Goal: Contribute content

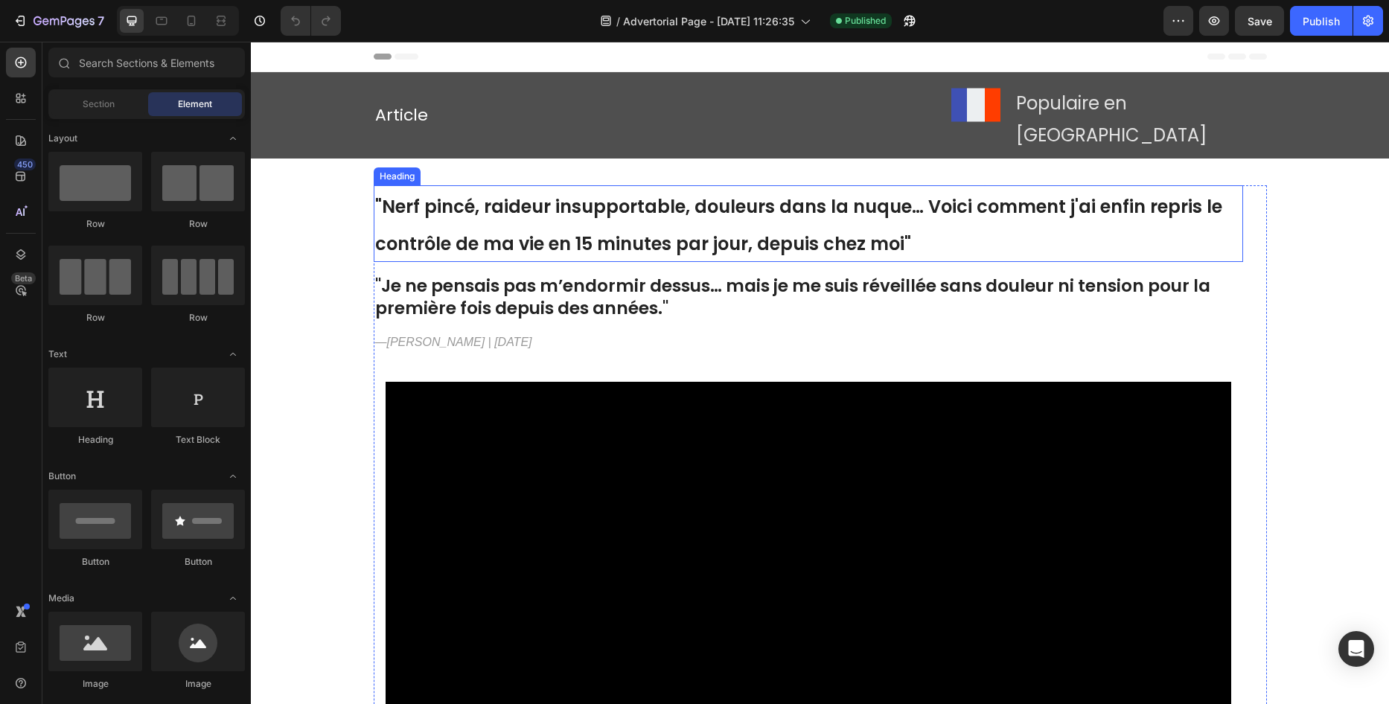
click at [657, 201] on h1 ""Nerf pincé, raideur insupportable, douleurs dans la nuque… Voici comment j'ai …" at bounding box center [809, 223] width 870 height 77
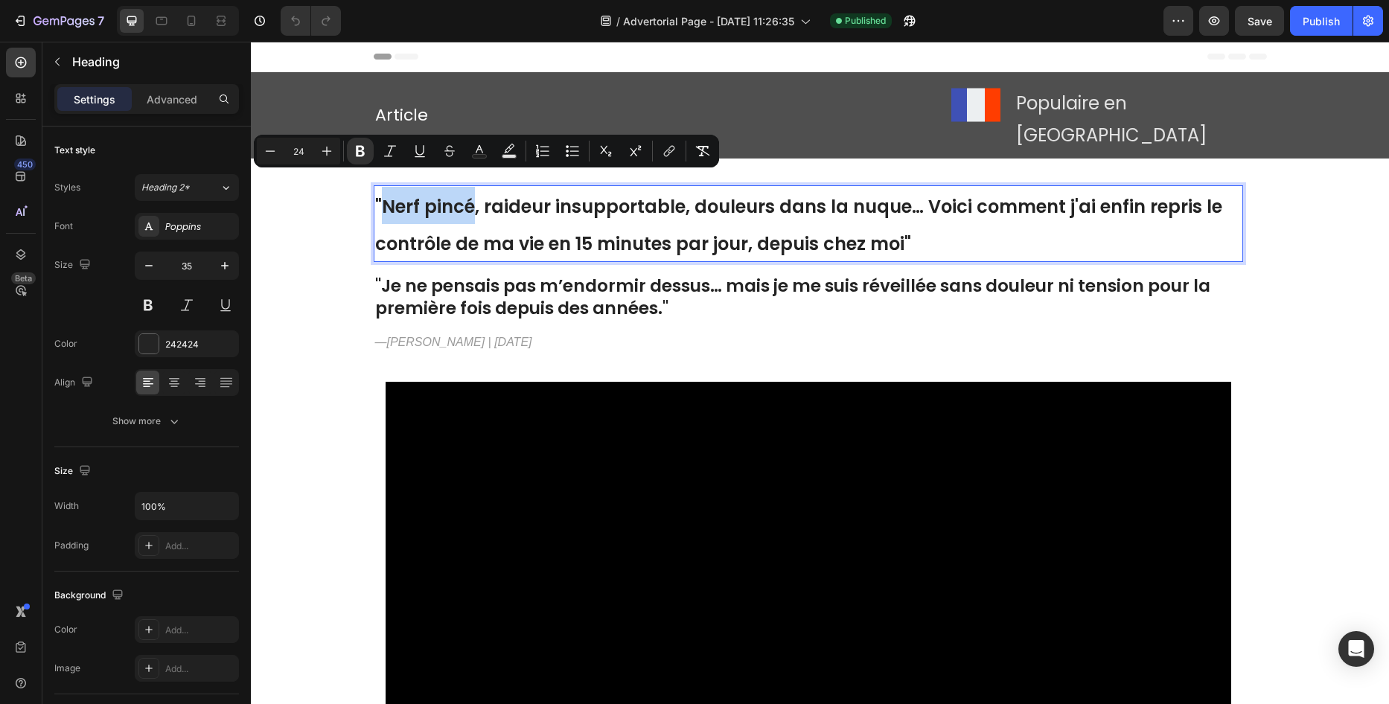
drag, startPoint x: 468, startPoint y: 186, endPoint x: 379, endPoint y: 194, distance: 89.0
click at [379, 194] on strong ""Nerf pincé, raideur insupportable, douleurs dans la nuque… Voici comment j'ai …" at bounding box center [798, 225] width 847 height 62
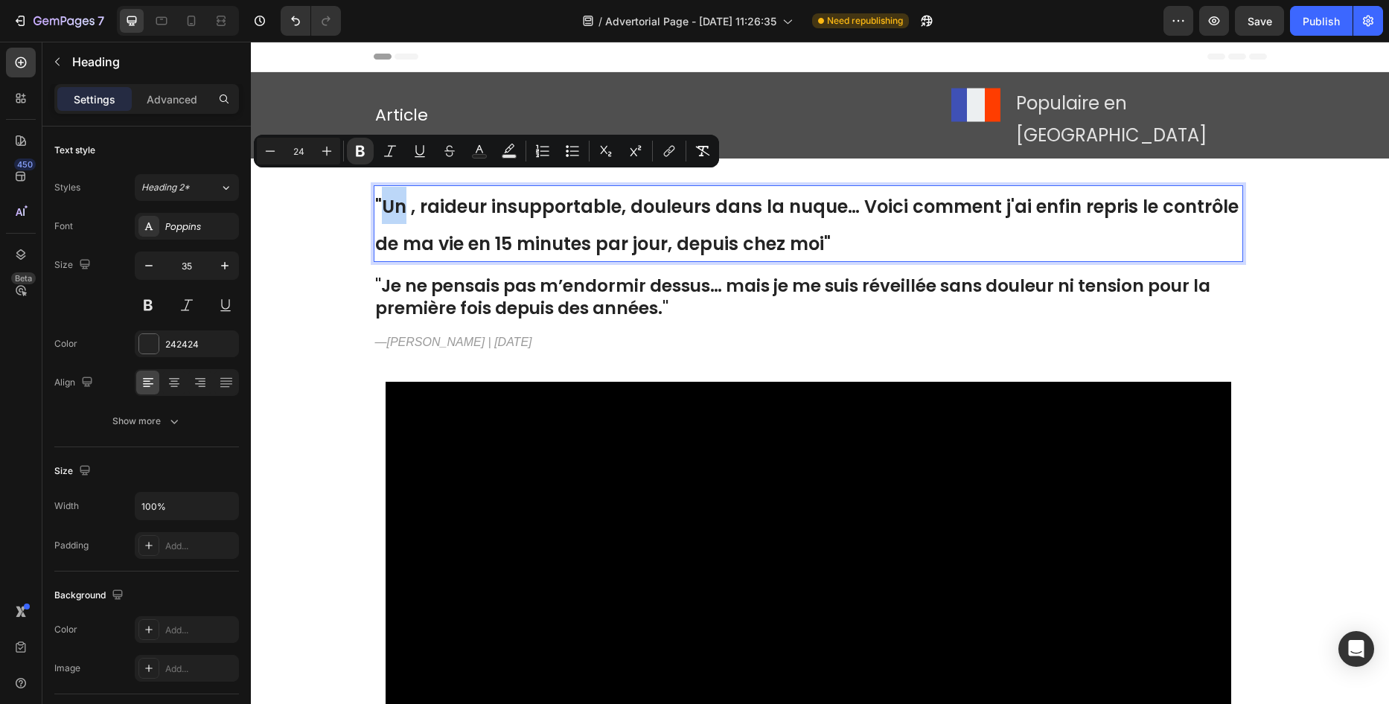
drag, startPoint x: 401, startPoint y: 189, endPoint x: 380, endPoint y: 190, distance: 20.9
click at [380, 194] on strong ""Un , raideur insupportable, douleurs dans la nuque… Voici comment j'ai enfin r…" at bounding box center [807, 225] width 864 height 62
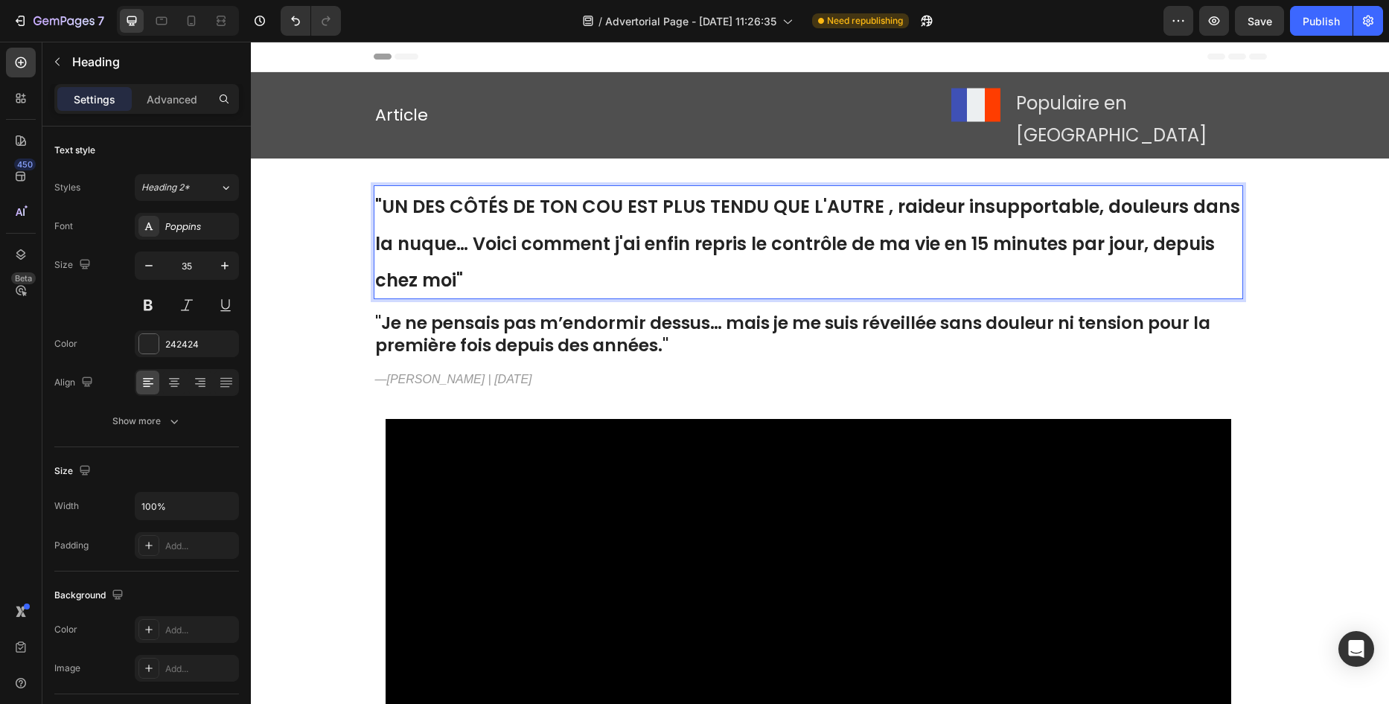
click at [436, 194] on strong ""UN DES CÔTÉS DE TON COU EST PLUS TENDU QUE L'AUTRE , raideur insupportable, do…" at bounding box center [807, 243] width 865 height 98
click at [509, 194] on strong ""UN DES CÔTÉS DE TON COU EST PLUS TENDU QUE L'AUTRE , raideur insupportable, do…" at bounding box center [807, 243] width 865 height 98
click at [541, 194] on strong ""UN DES CÔTÉS DE TON COU EST PLUS TENDU QUE L'AUTRE , raideur insupportable, do…" at bounding box center [807, 243] width 865 height 98
click at [481, 194] on strong ""UN DES CÔTÉS DE monCOU EST PLUS TENDU QUE L'AUTRE , raideur insupportable, dou…" at bounding box center [807, 243] width 864 height 98
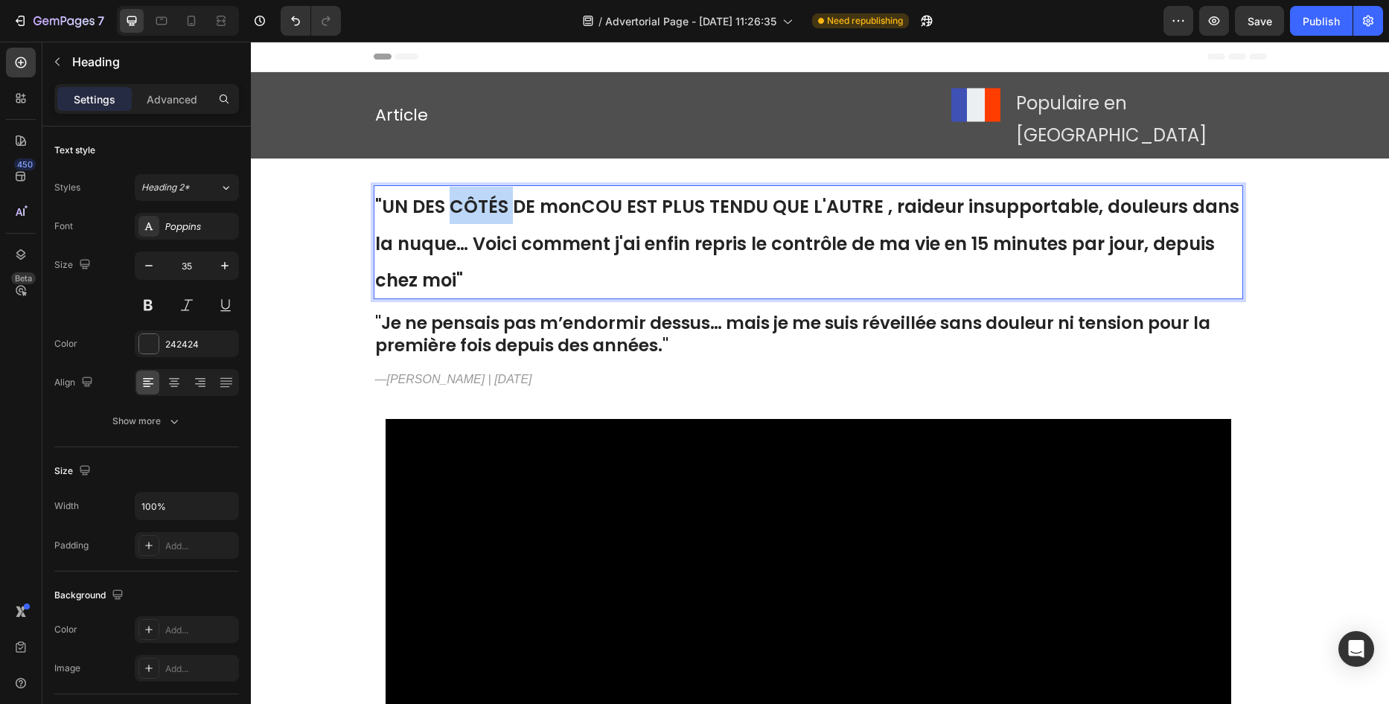
click at [481, 194] on strong ""UN DES CÔTÉS DE monCOU EST PLUS TENDU QUE L'AUTRE , raideur insupportable, dou…" at bounding box center [807, 243] width 864 height 98
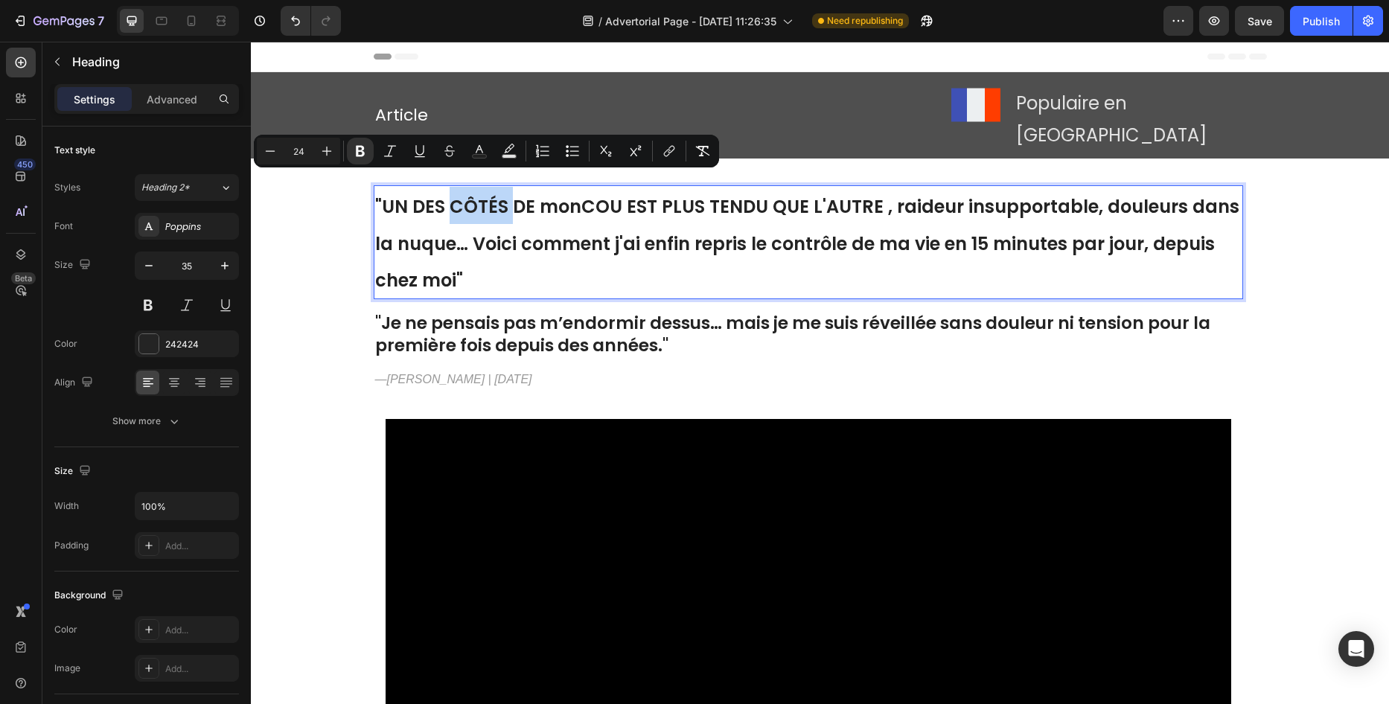
click at [482, 194] on strong ""UN DES CÔTÉS DE monCOU EST PLUS TENDU QUE L'AUTRE , raideur insupportable, dou…" at bounding box center [807, 243] width 864 height 98
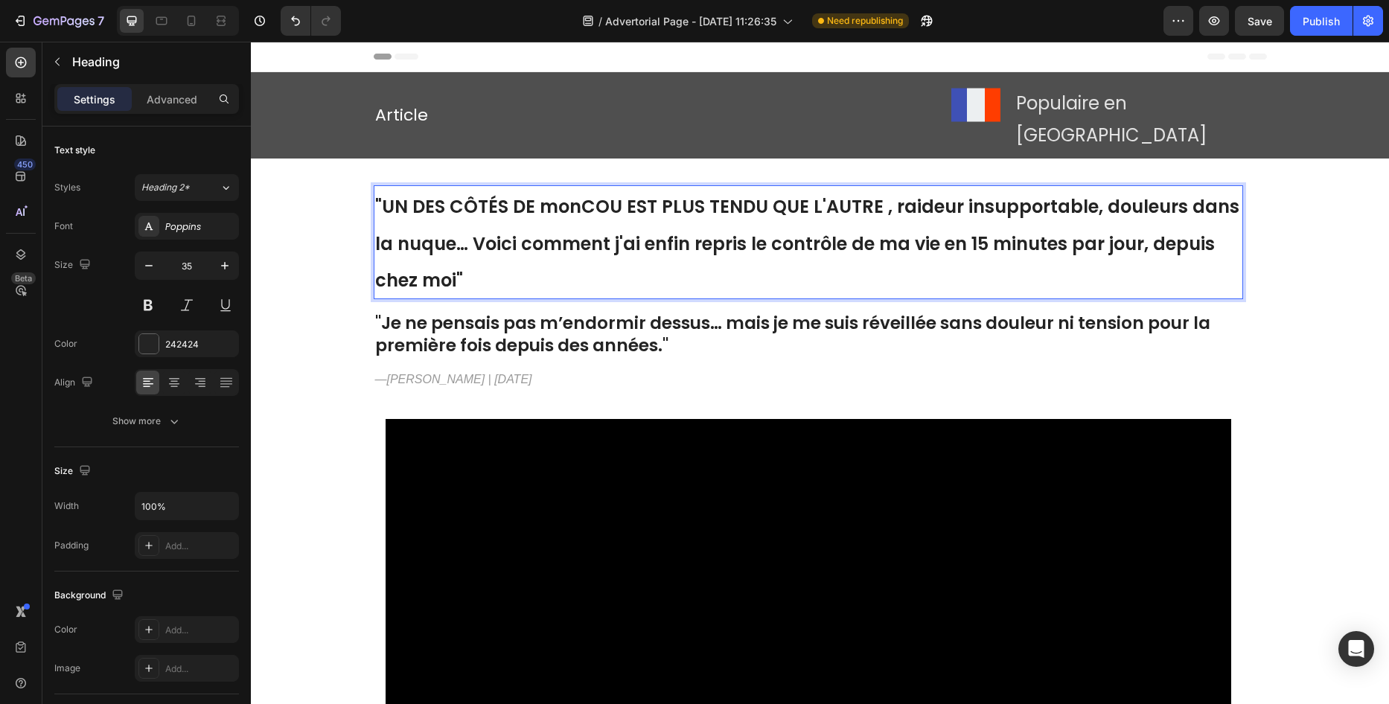
click at [867, 194] on strong ""UN DES CÔTÉS DE monCOU EST PLUS TENDU QUE L'AUTRE , raideur insupportable, dou…" at bounding box center [807, 243] width 864 height 98
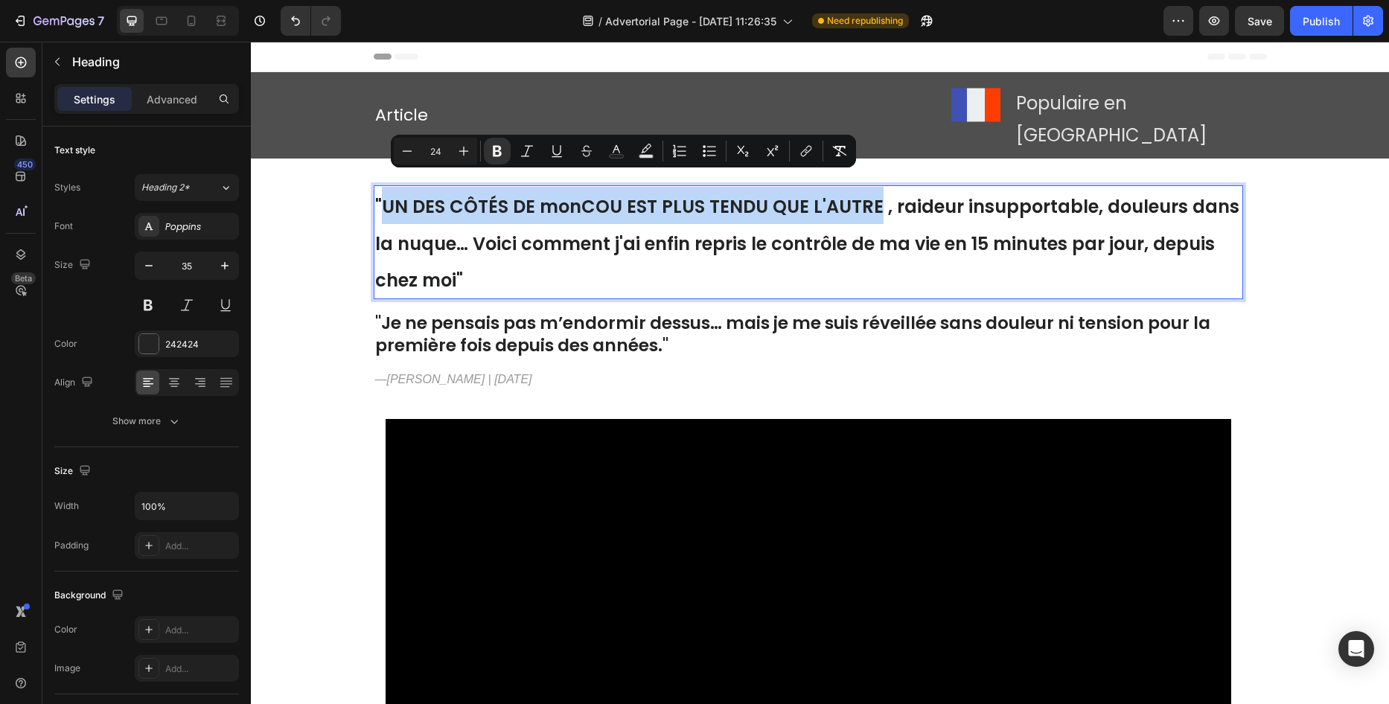
drag, startPoint x: 872, startPoint y: 185, endPoint x: 377, endPoint y: 198, distance: 495.2
click at [377, 198] on strong ""UN DES CÔTÉS DE monCOU EST PLUS TENDU QUE L'AUTRE , raideur insupportable, dou…" at bounding box center [807, 243] width 864 height 98
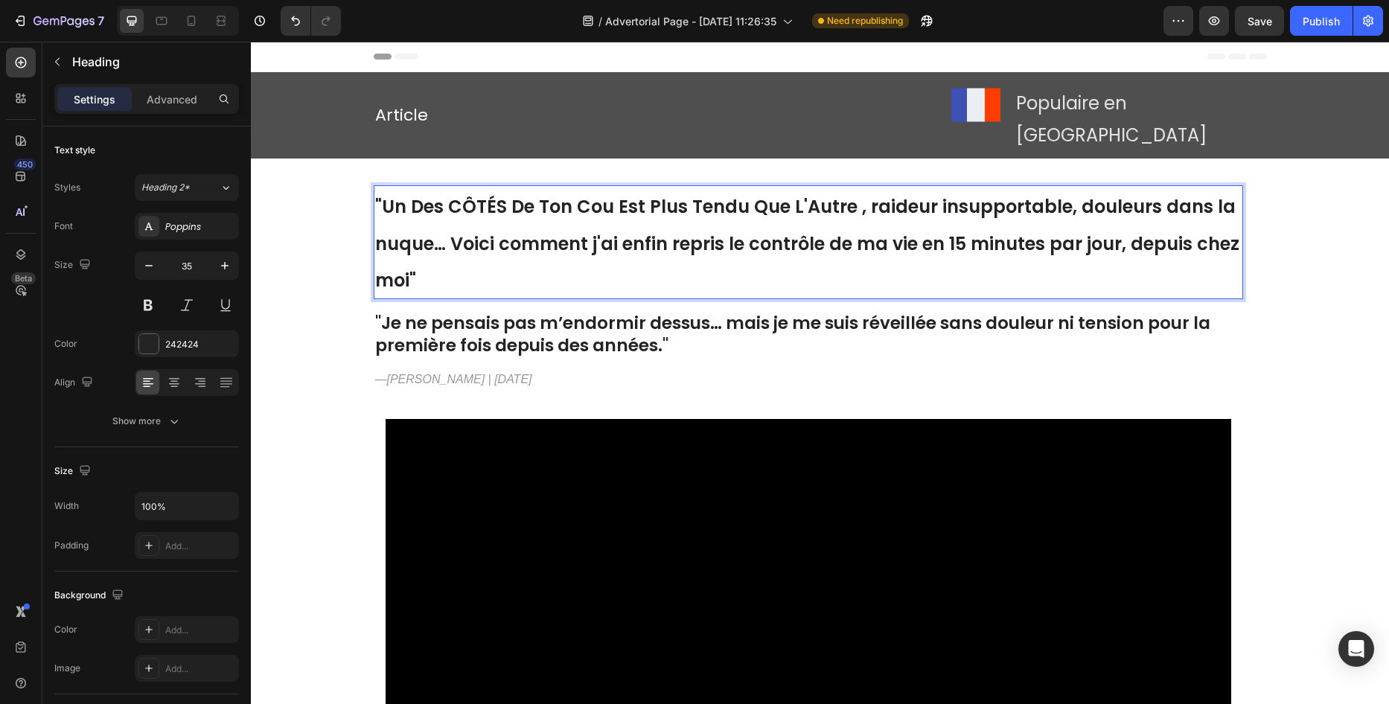
click at [465, 194] on strong ""Un Des CÔTÉS De Ton Cou Est Plus Tendu Que L'Autre , raideur insupportable, do…" at bounding box center [807, 243] width 864 height 98
click at [486, 194] on strong ""Un Des CÔTÉS De Ton Cou Est Plus Tendu Que L'Autre , raideur insupportable, do…" at bounding box center [807, 243] width 864 height 98
click at [698, 194] on strong ""Un des cÔtés de mon cou est plus Tendu Que L'Autre , raideur insupportable, do…" at bounding box center [807, 243] width 864 height 98
click at [629, 194] on strong ""Un des cÔtés de mon cou est plus tendu Que L'Autre , raideur insupportable, do…" at bounding box center [807, 243] width 864 height 98
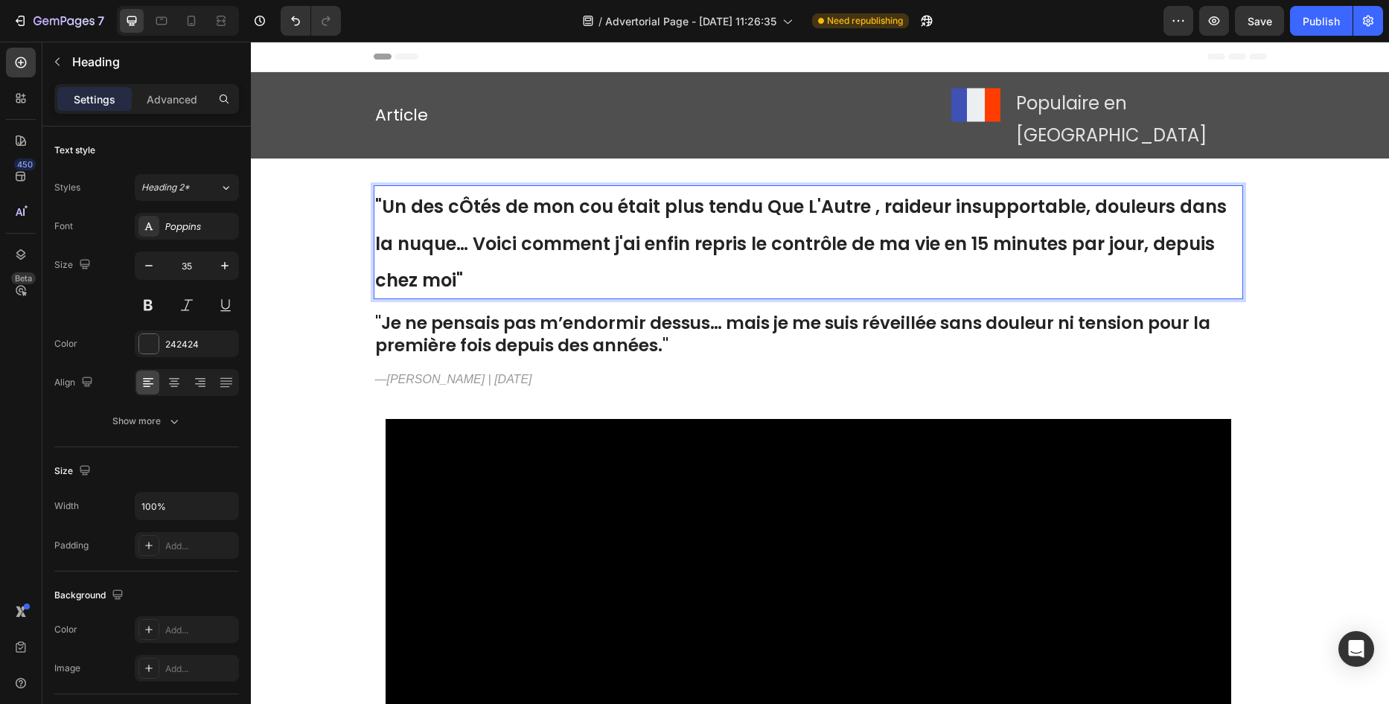
click at [775, 194] on strong ""Un des cÔtés de mon cou était plus tendu Que L'Autre , raideur insupportable, …" at bounding box center [801, 243] width 852 height 98
drag, startPoint x: 822, startPoint y: 191, endPoint x: 811, endPoint y: 193, distance: 11.3
click at [811, 194] on strong ""Un des cÔtés de mon cou était plus tendu que L'Autre , raideur insupportable, …" at bounding box center [800, 243] width 850 height 98
click at [803, 194] on strong ""Un des cÔtés de mon cou était plus tendu que L'autre , raideur insupportable, …" at bounding box center [800, 243] width 850 height 98
click at [500, 243] on p ""Un des cÔtés de mon cou était plus tendu que l'autre , raideur insupportable, …" at bounding box center [808, 242] width 867 height 111
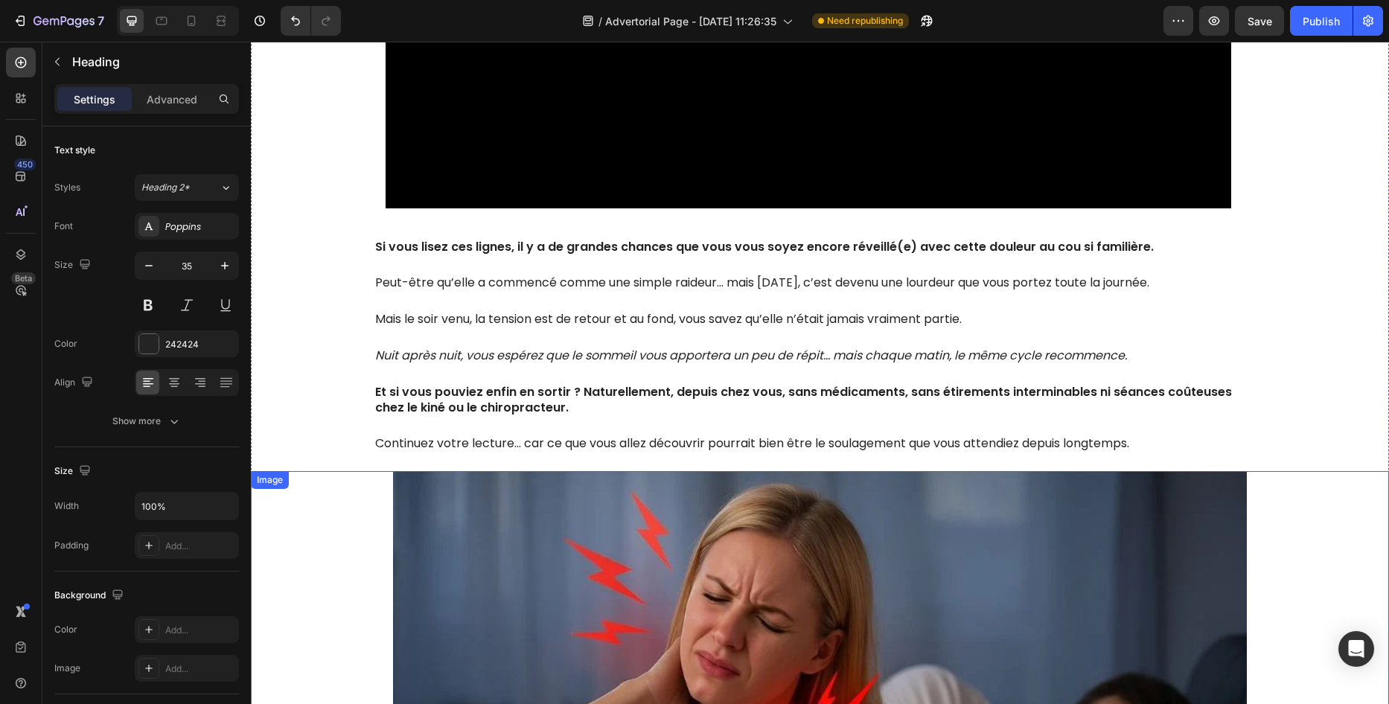
scroll to position [670, 0]
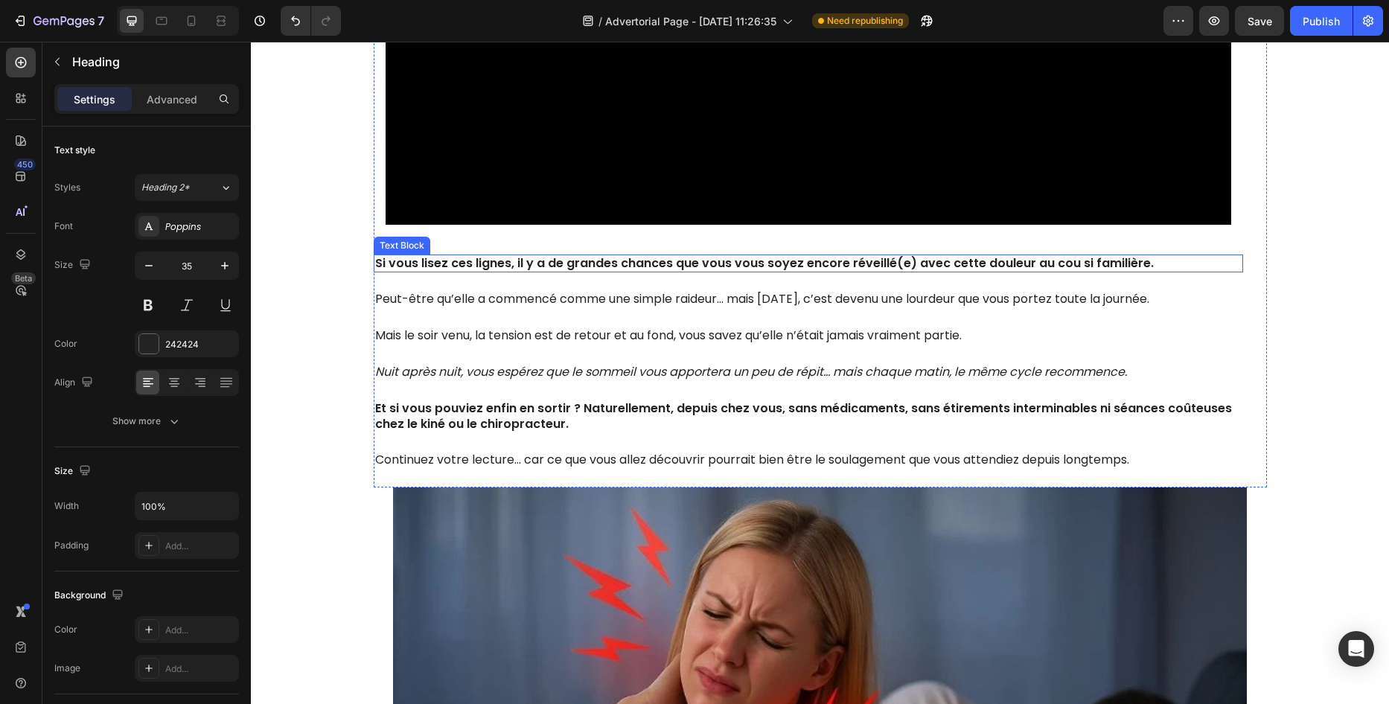
click at [614, 255] on strong "Si vous lisez ces lignes, il y a de grandes chances que vous vous soyez encore …" at bounding box center [764, 263] width 779 height 17
click at [416, 255] on strong "Si vous lisez ces lignes, il y a de grandes chances que vous vous soyez encore …" at bounding box center [764, 263] width 779 height 17
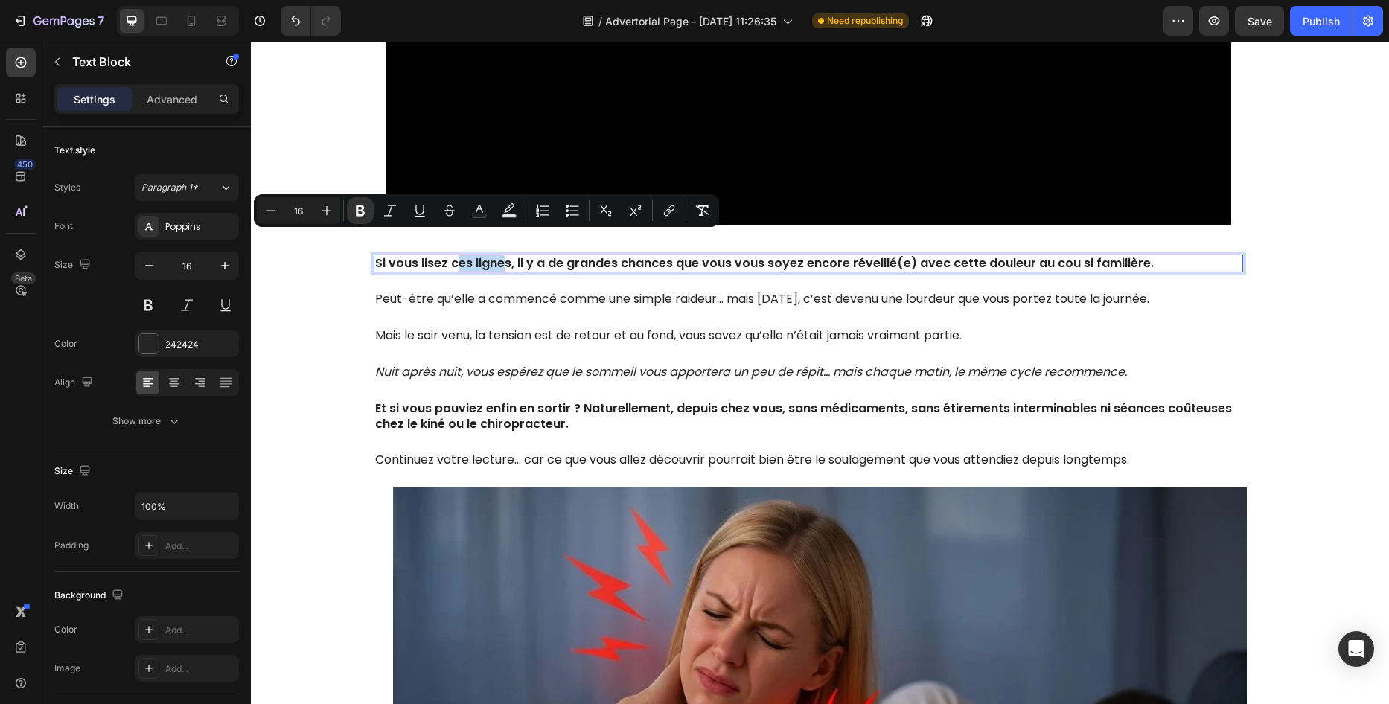
drag, startPoint x: 448, startPoint y: 241, endPoint x: 497, endPoint y: 245, distance: 49.3
click at [497, 255] on strong "Si vous lisez ces lignes, il y a de grandes chances que vous vous soyez encore …" at bounding box center [764, 263] width 779 height 17
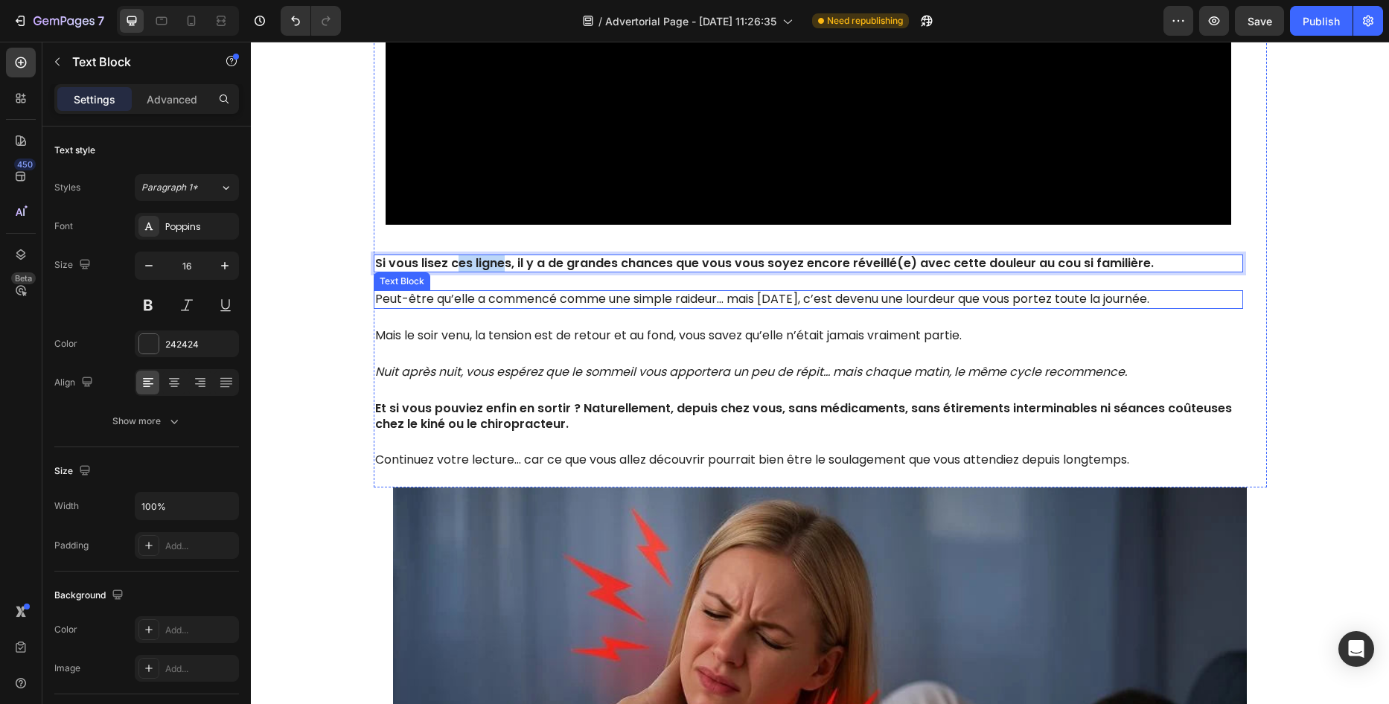
click at [513, 290] on div "Peut-être qu’elle a commencé comme une simple raideur… mais [DATE], c’est deven…" at bounding box center [809, 299] width 870 height 19
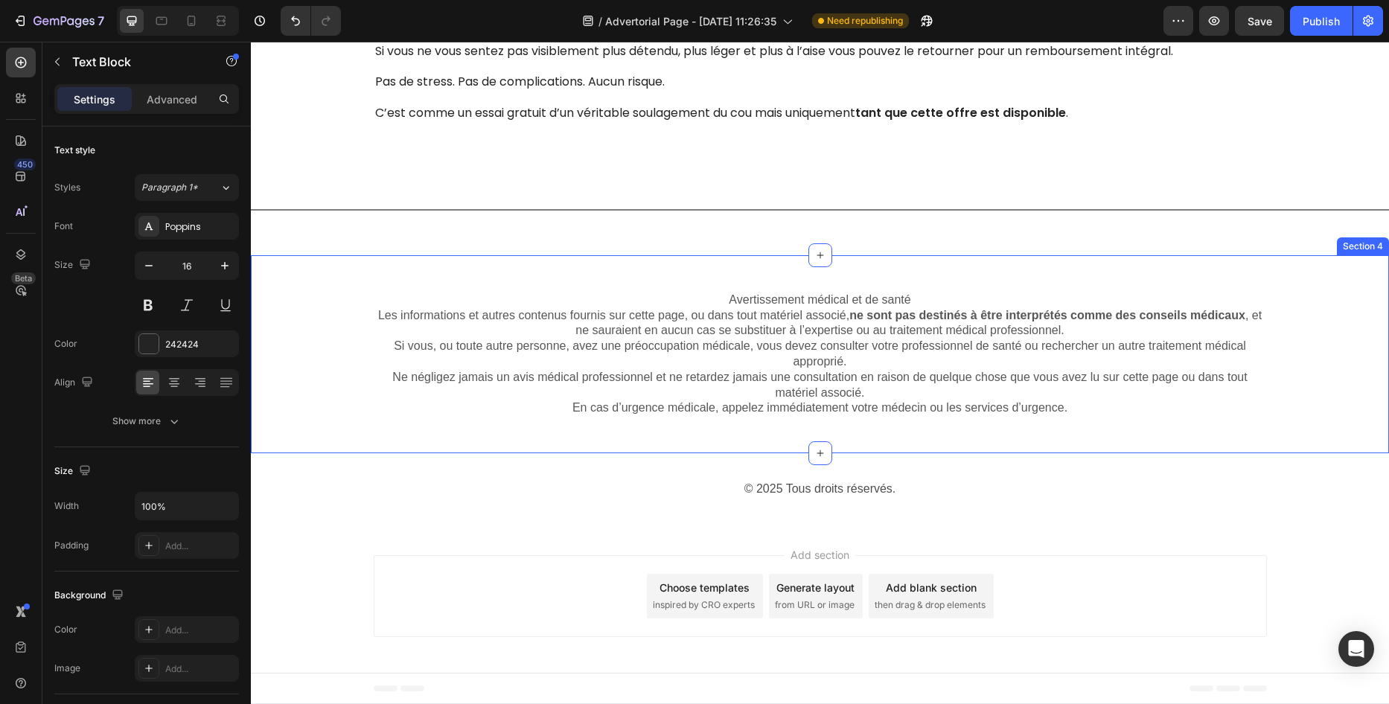
scroll to position [9922, 0]
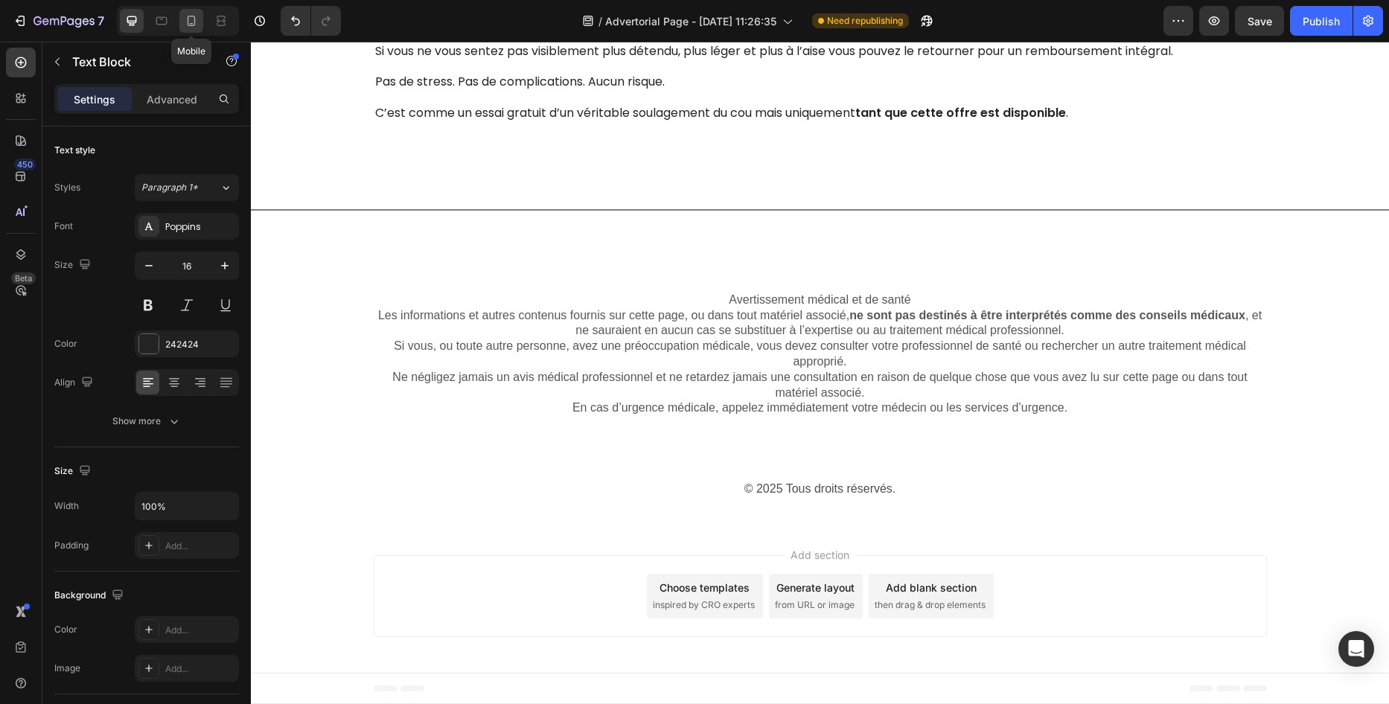
click at [182, 25] on div at bounding box center [191, 21] width 24 height 24
type input "17"
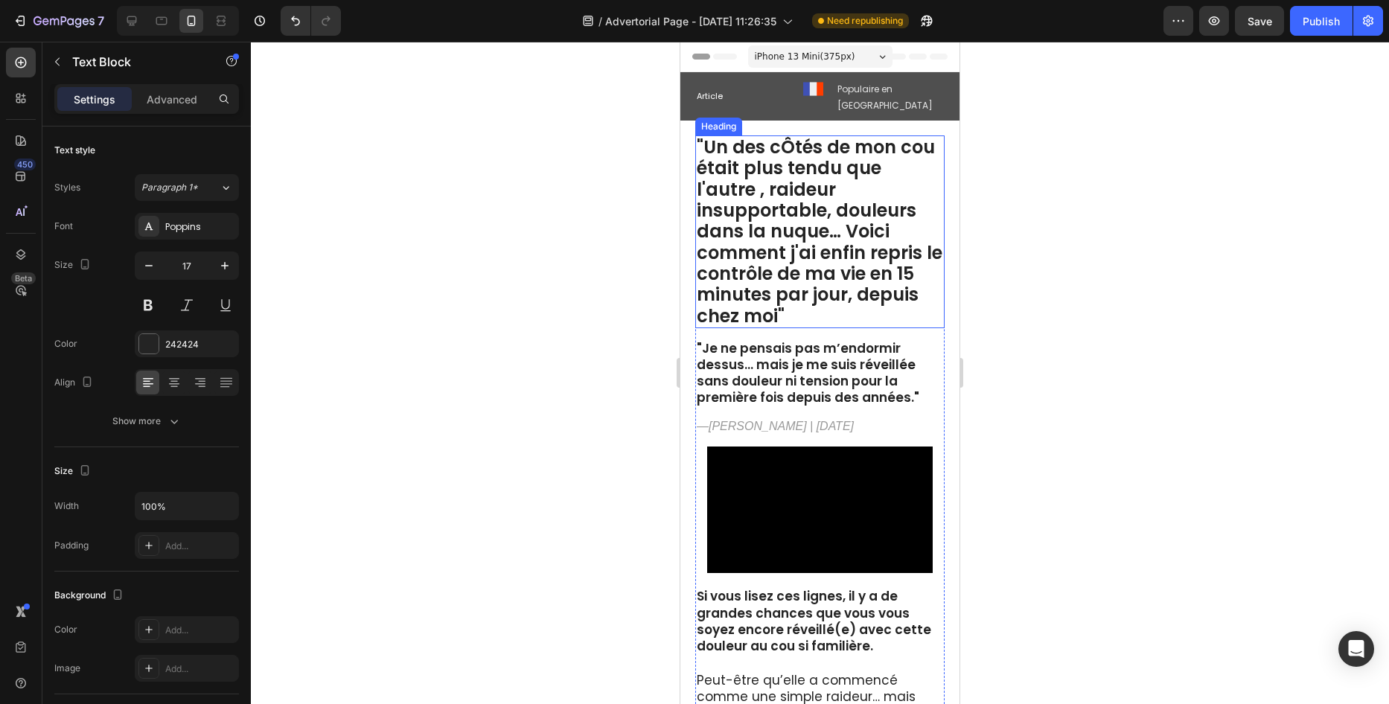
click at [791, 135] on strong ""Un des cÔtés de mon cou était plus tendu que l'autre , raideur insupportable, …" at bounding box center [820, 231] width 246 height 193
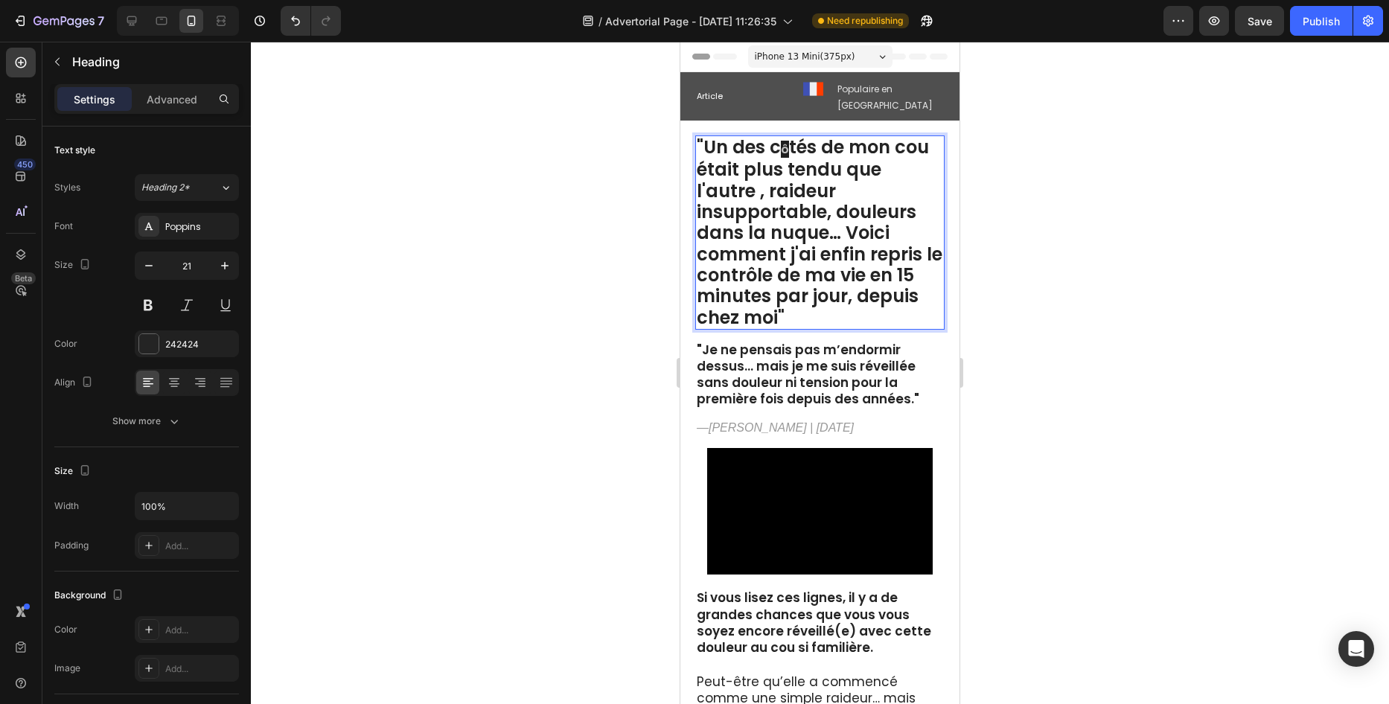
click at [575, 210] on div at bounding box center [820, 373] width 1138 height 663
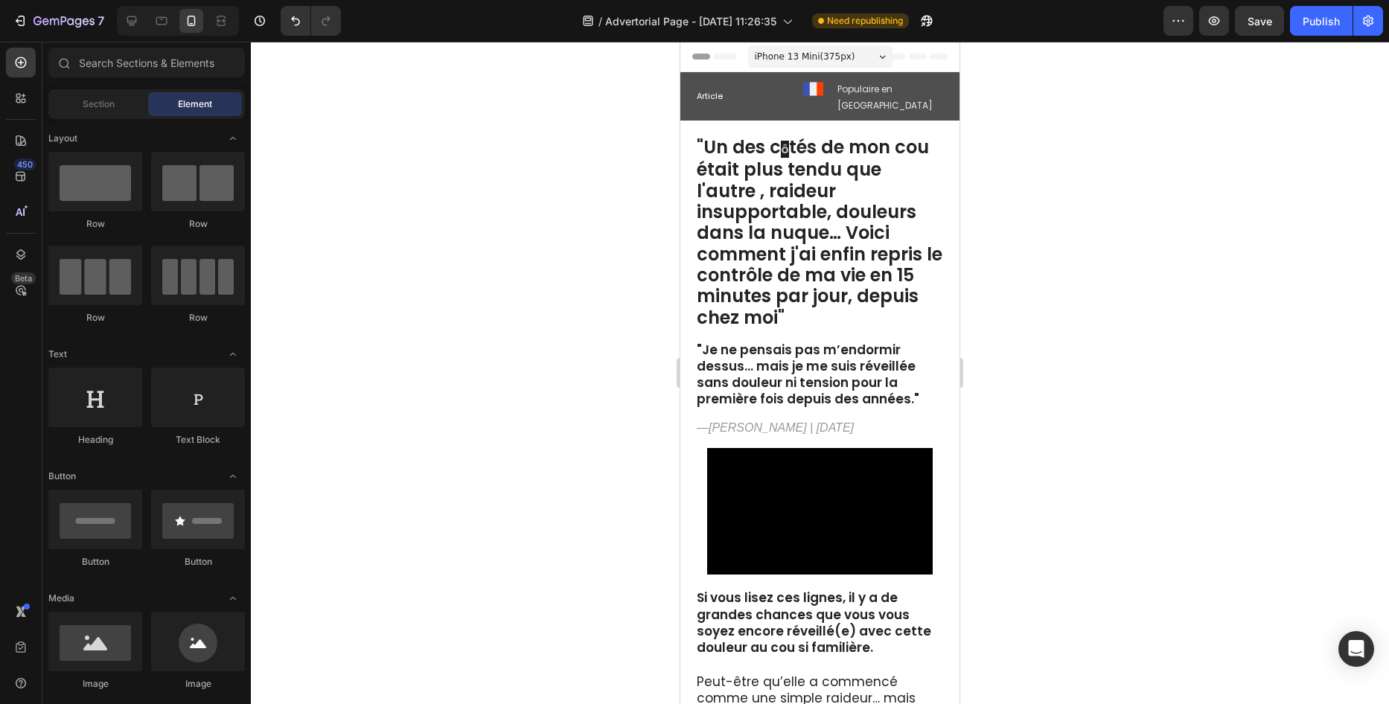
click at [785, 187] on strong "tés de mon cou était plus tendu que l'autre , raideur insupportable, douleurs d…" at bounding box center [820, 232] width 246 height 194
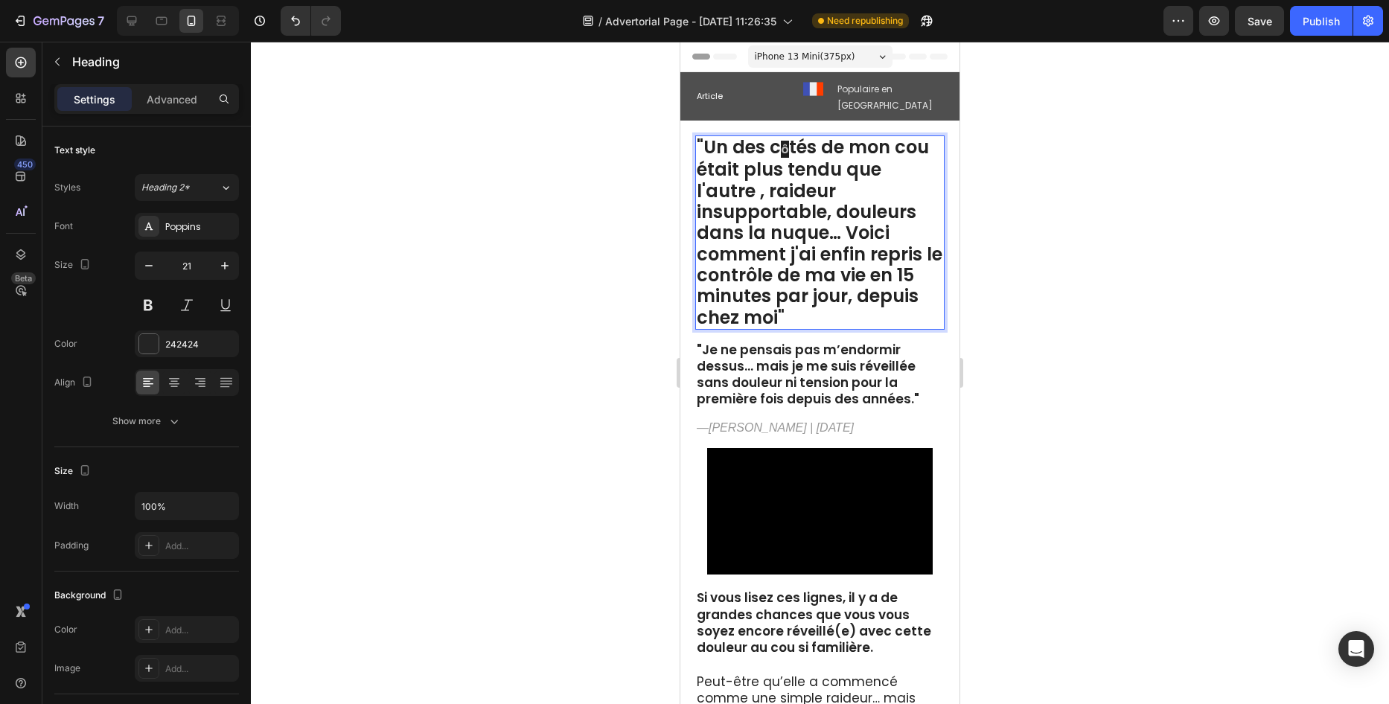
click at [787, 135] on strong "tés de mon cou était plus tendu que l'autre , raideur insupportable, douleurs d…" at bounding box center [820, 232] width 246 height 194
click at [1071, 127] on div at bounding box center [820, 373] width 1138 height 663
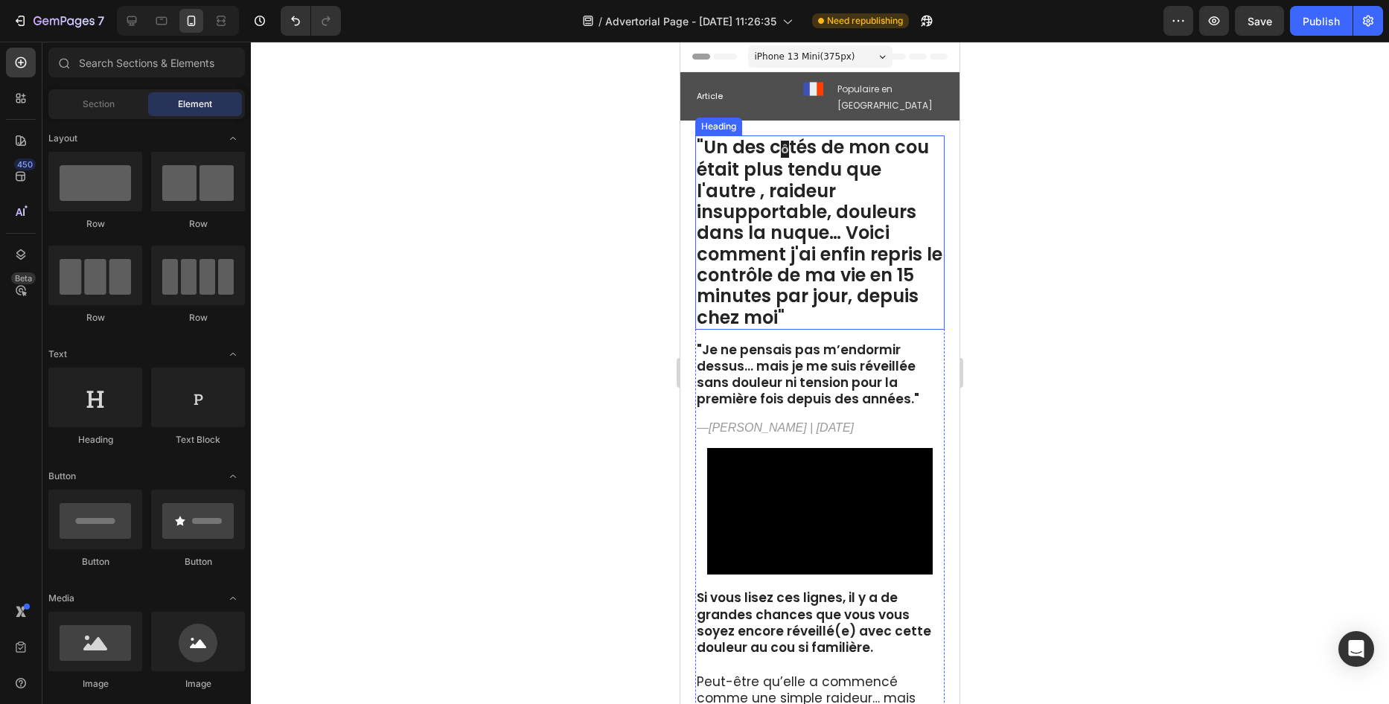
click at [786, 144] on strong "tés de mon cou était plus tendu que l'autre , raideur insupportable, douleurs d…" at bounding box center [820, 232] width 246 height 194
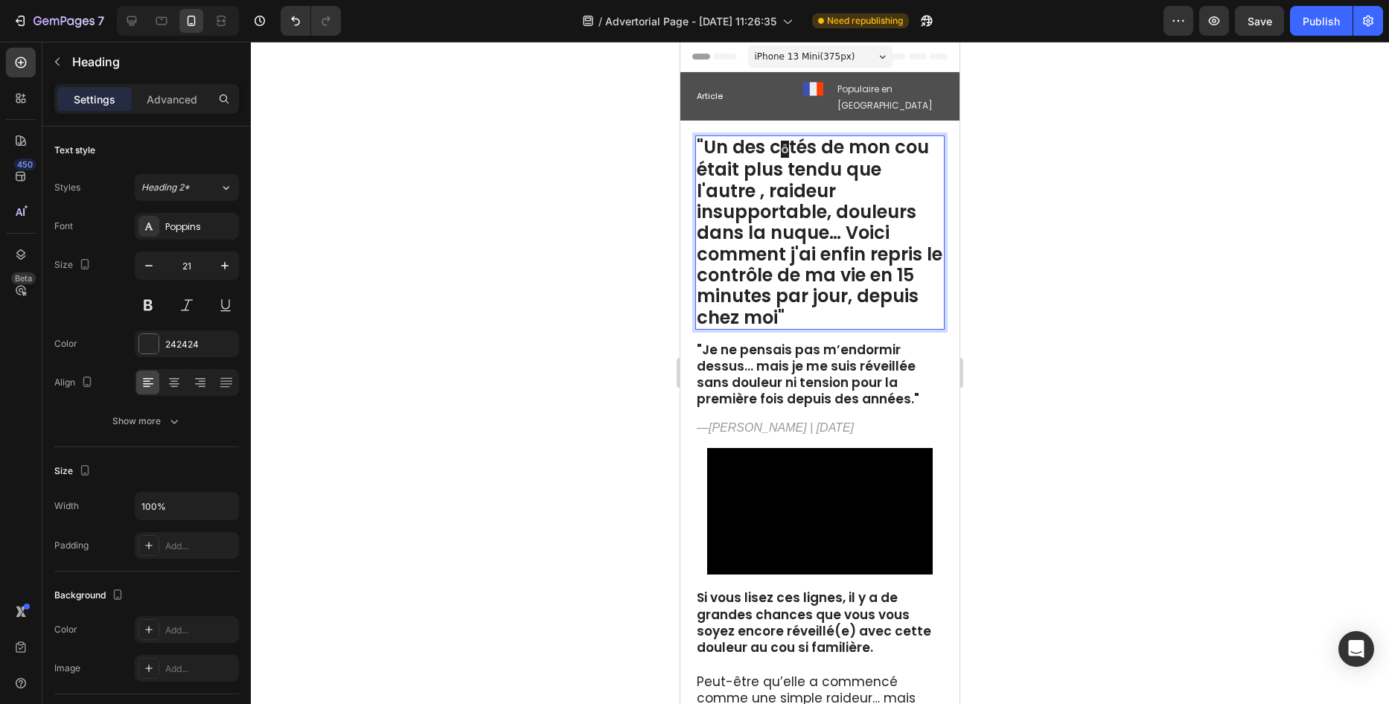
click at [788, 135] on strong "tés de mon cou était plus tendu que l'autre , raideur insupportable, douleurs d…" at bounding box center [820, 232] width 246 height 194
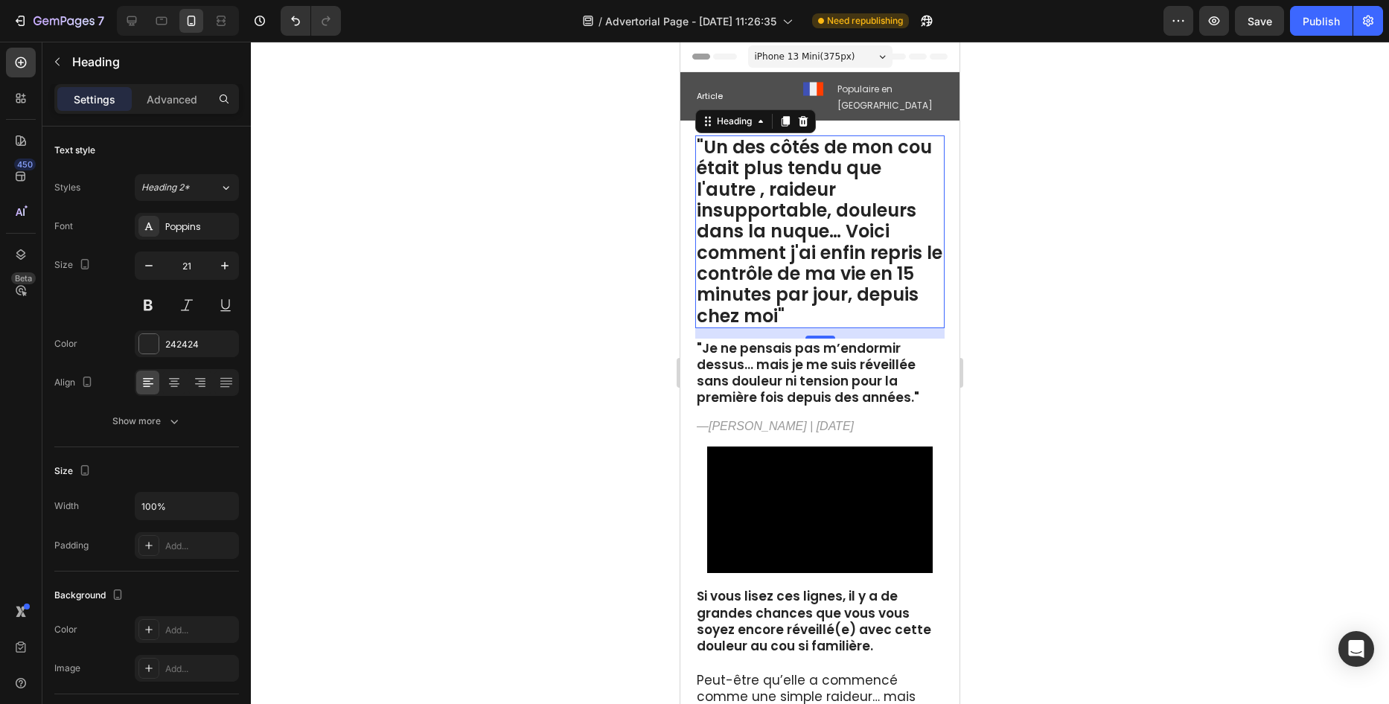
click at [664, 225] on div at bounding box center [820, 373] width 1138 height 663
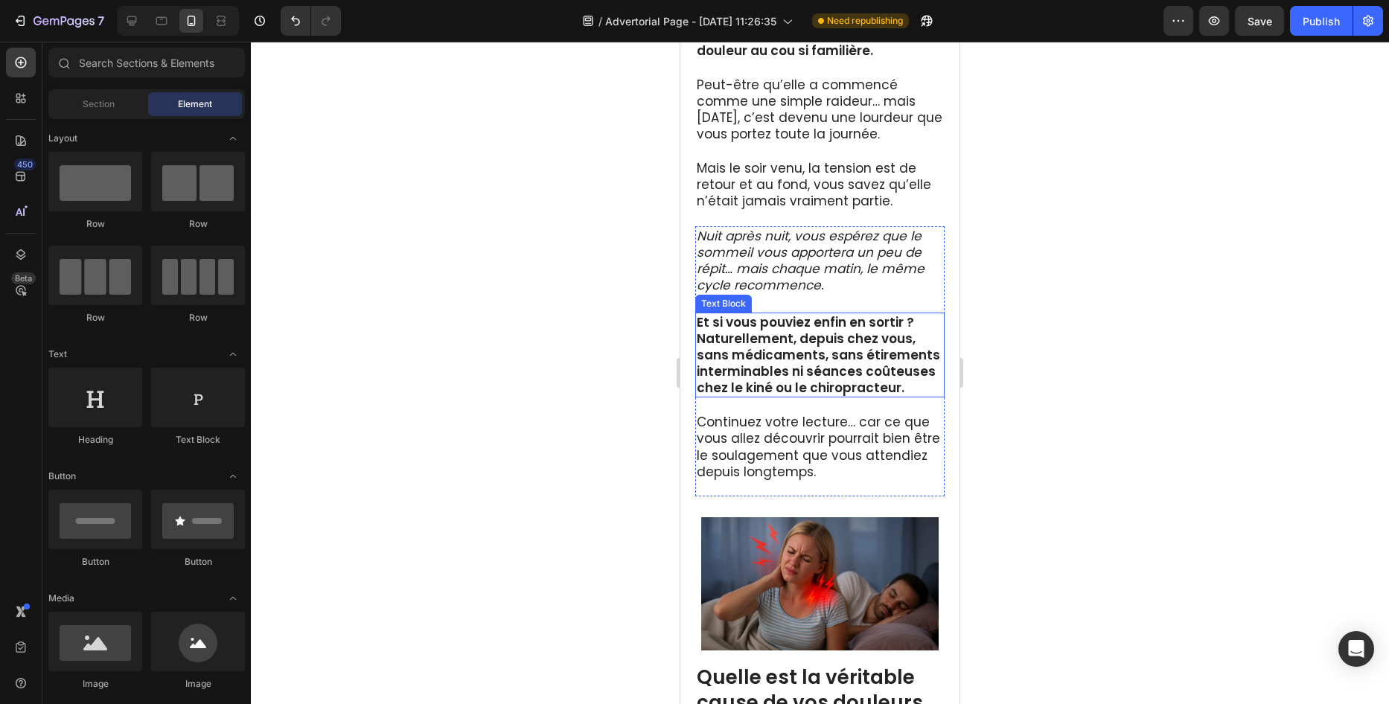
scroll to position [670, 0]
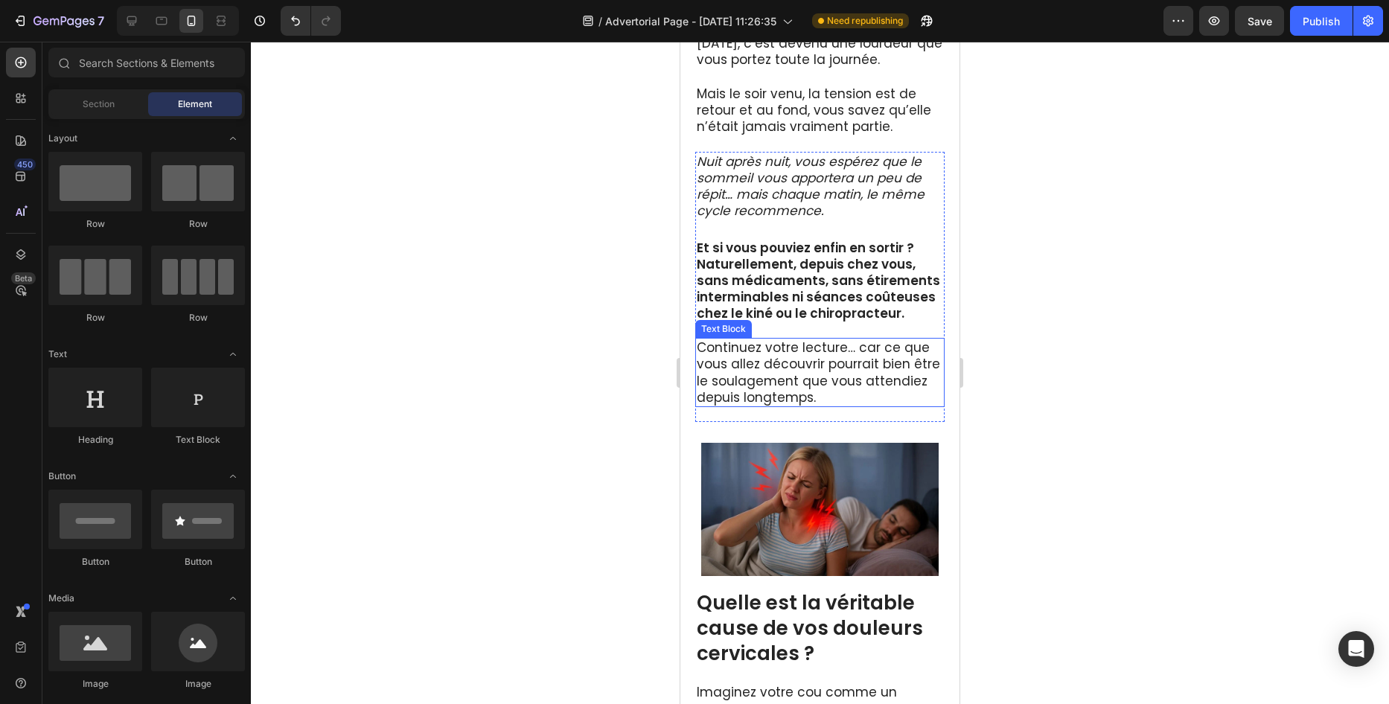
click at [851, 344] on p "Continuez votre lecture… car ce que vous allez découvrir pourrait bien être le …" at bounding box center [820, 372] width 246 height 66
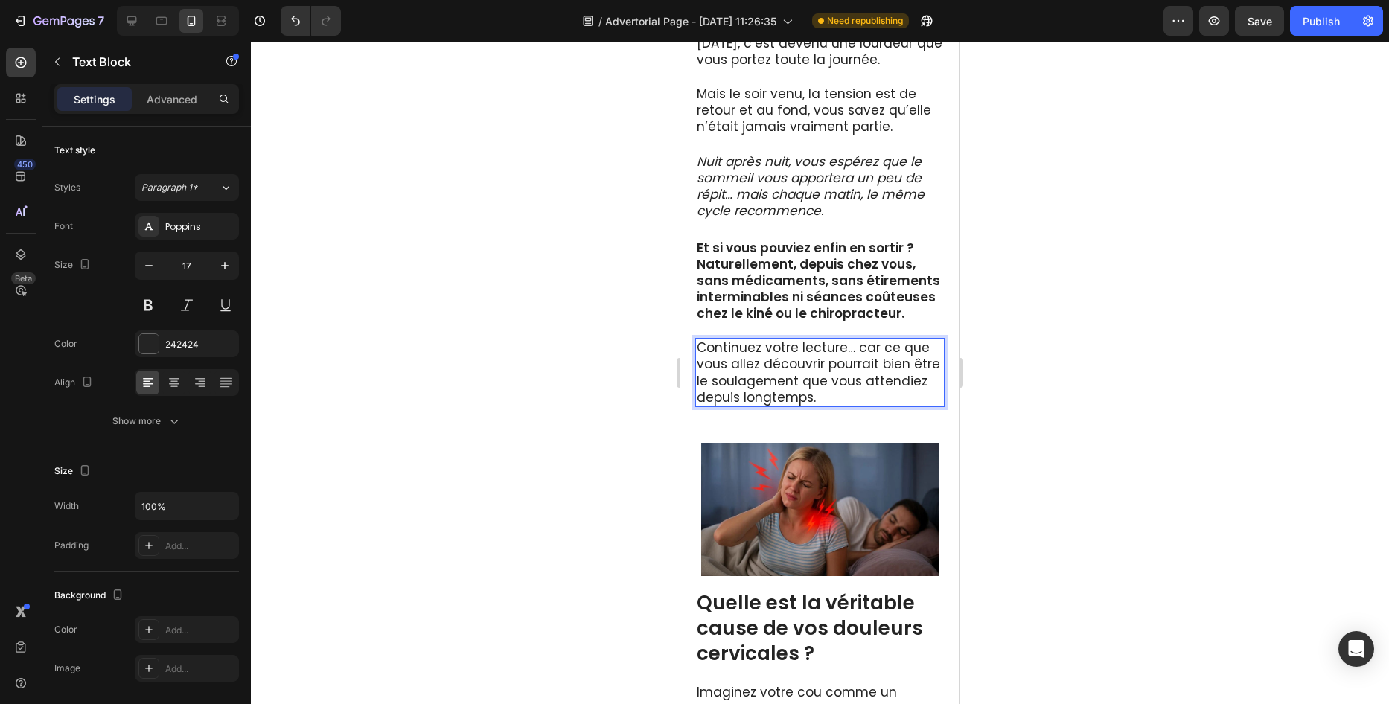
click at [851, 344] on p "Continuez votre lecture… car ce que vous allez découvrir pourrait bien être le …" at bounding box center [820, 372] width 246 height 66
click at [852, 345] on p "Continuez votre lecture… car ce que vous allez découvrir pourrait bien être le …" at bounding box center [820, 372] width 246 height 66
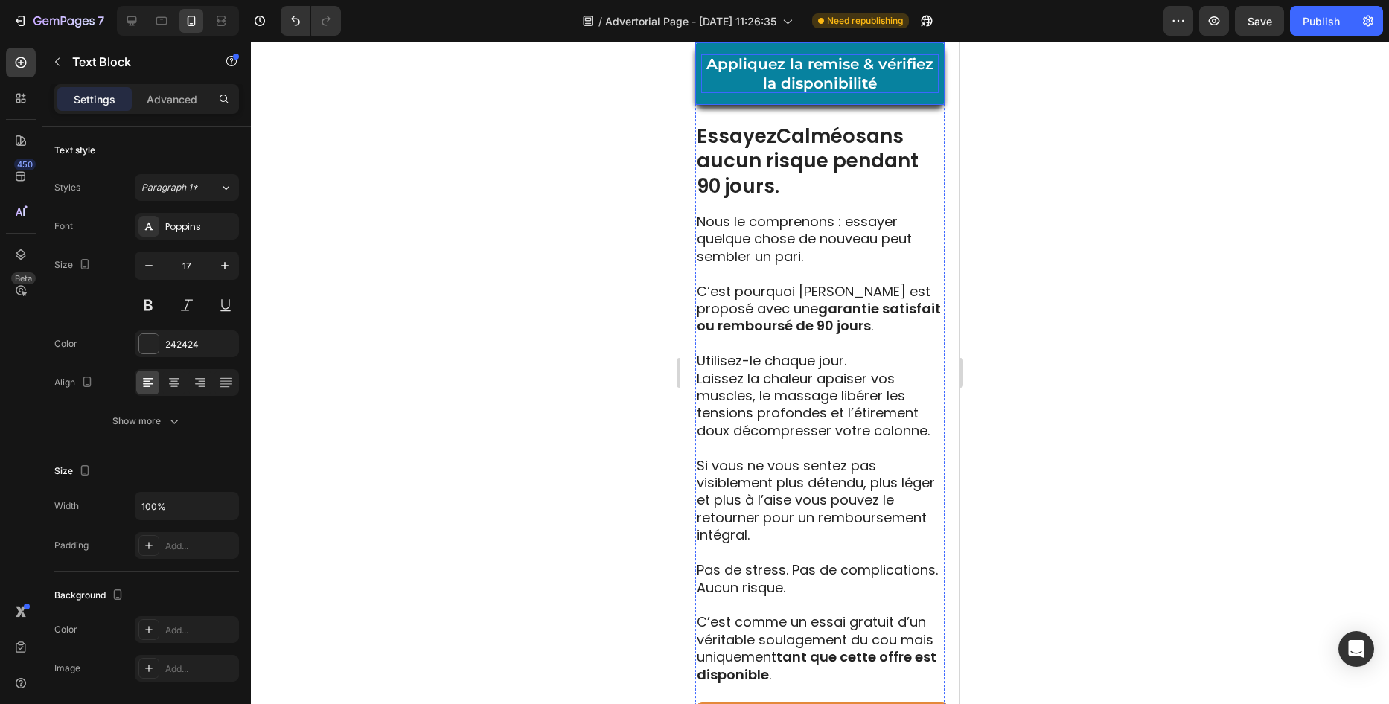
scroll to position [8115, 0]
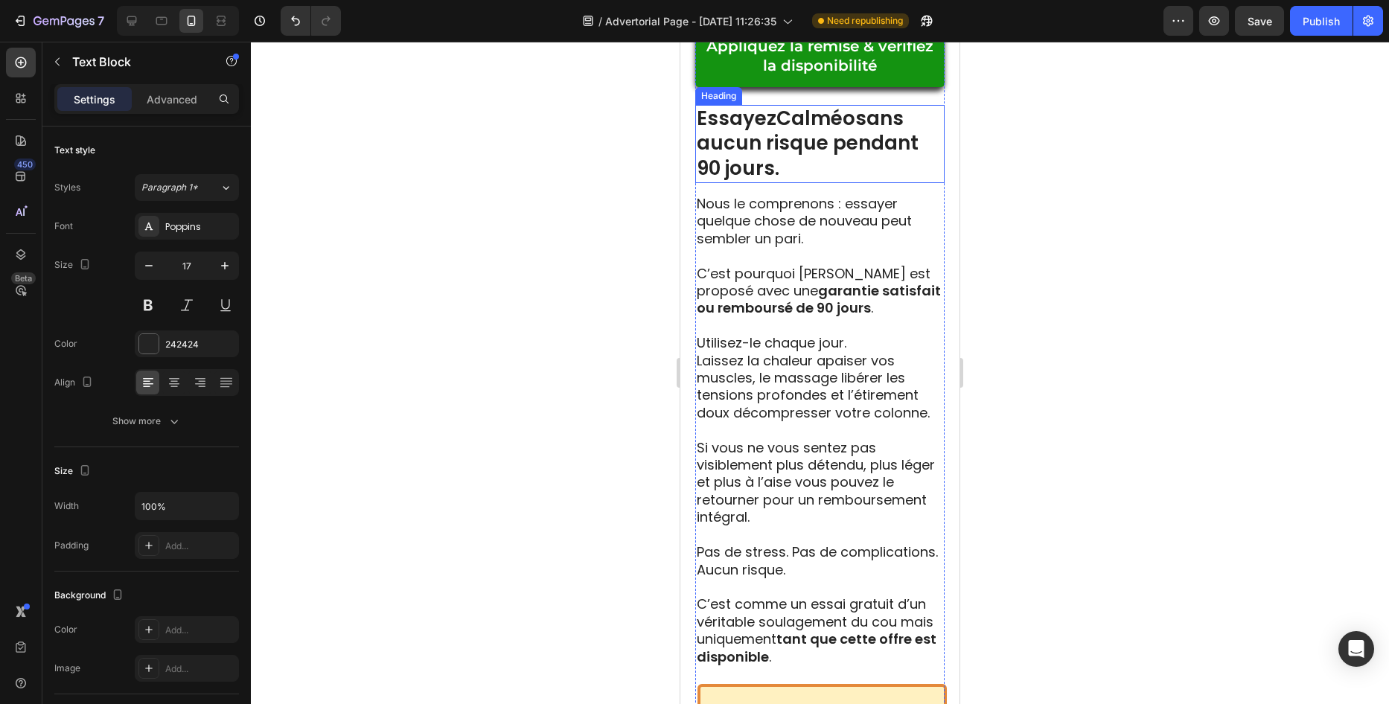
click at [721, 183] on h2 "Essayez Calméo sans aucun risque pendant 90 jours." at bounding box center [819, 144] width 249 height 78
drag, startPoint x: 721, startPoint y: 217, endPoint x: 699, endPoint y: 216, distance: 22.4
click at [699, 182] on p "Essayez Calméo sans aucun risque pendant 90 jours." at bounding box center [820, 143] width 246 height 75
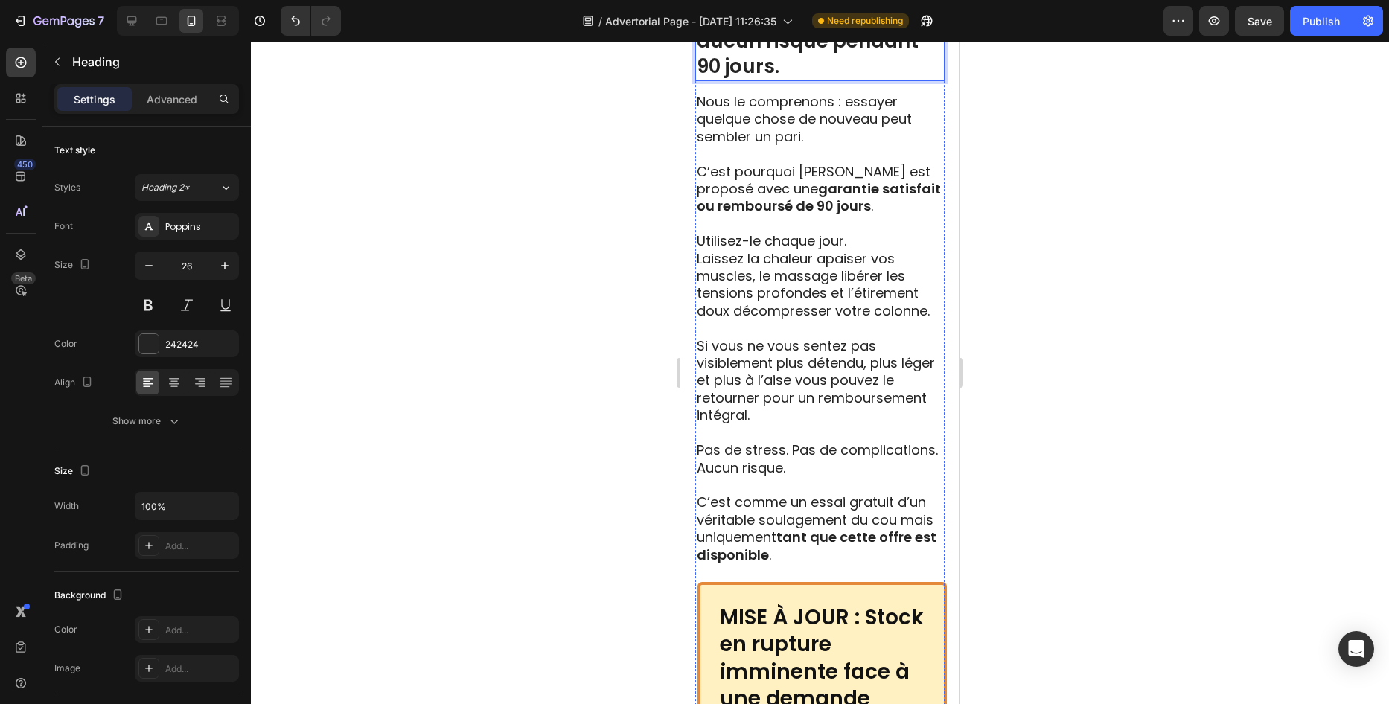
scroll to position [8126, 0]
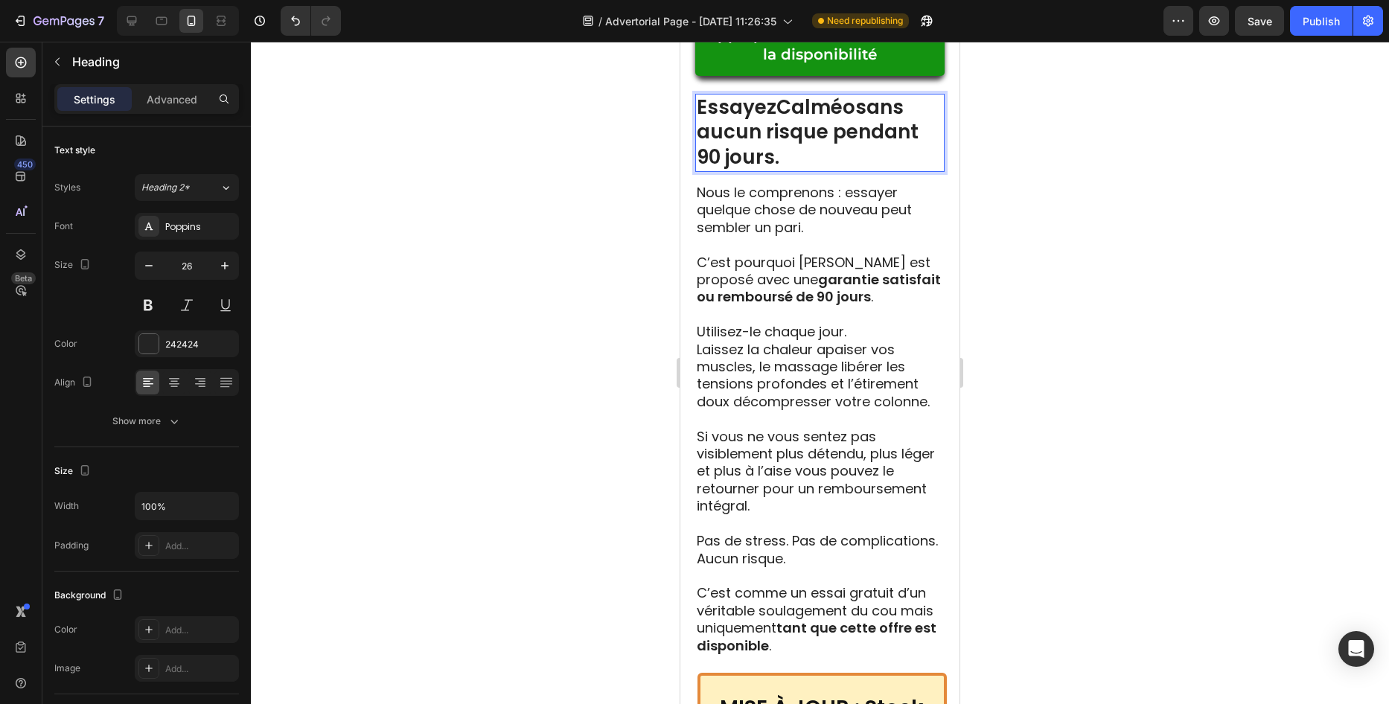
click at [714, 170] on p "Essayez Calméo sans aucun risque pendant 90 jours." at bounding box center [820, 132] width 246 height 75
click at [717, 170] on p "Essayez Calméo sans aucun risque pendant 90 jours." at bounding box center [820, 132] width 246 height 75
click at [713, 170] on p "Essayez Calméo sans aucun risque pendant 90 jours." at bounding box center [820, 132] width 246 height 75
click at [714, 170] on p "Essayez Calméo sans aucun risque pendant 90 jours." at bounding box center [820, 132] width 246 height 75
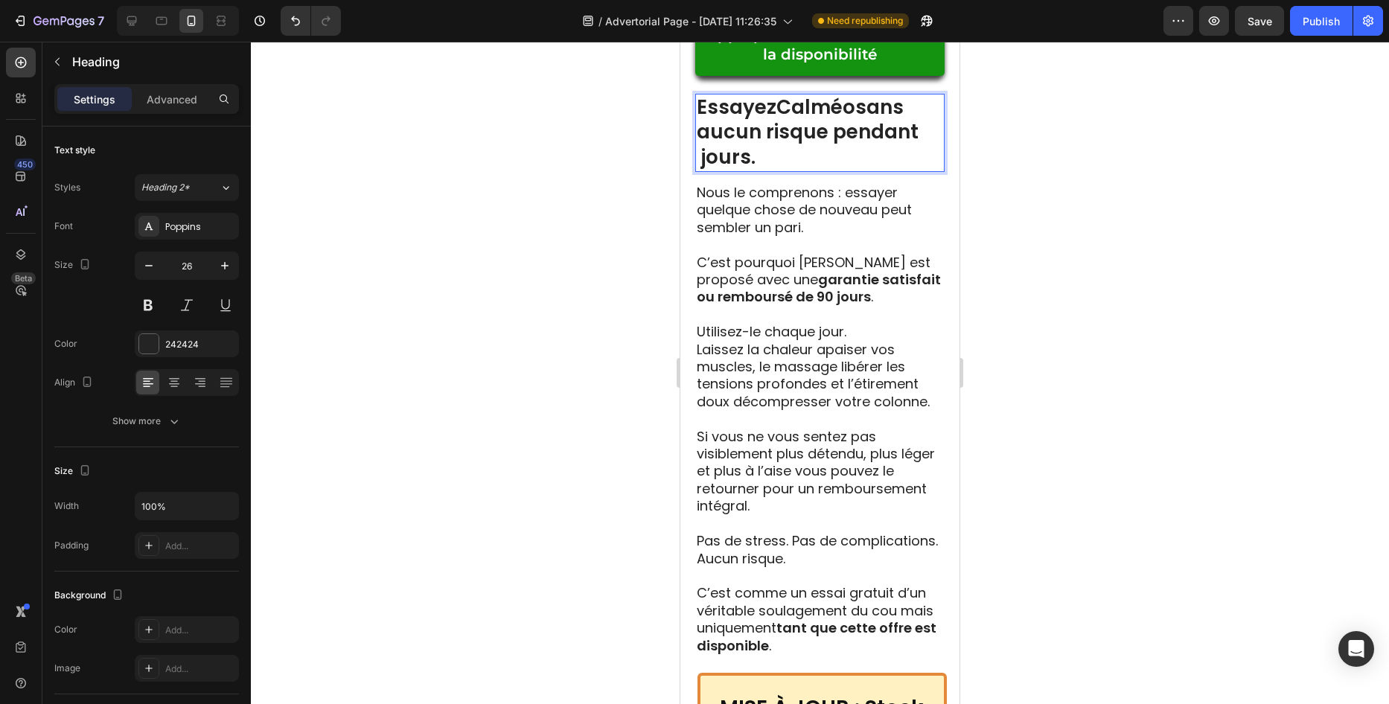
click at [705, 170] on p "Essayez Calméo sans aucun risque pendant jours." at bounding box center [820, 132] width 246 height 75
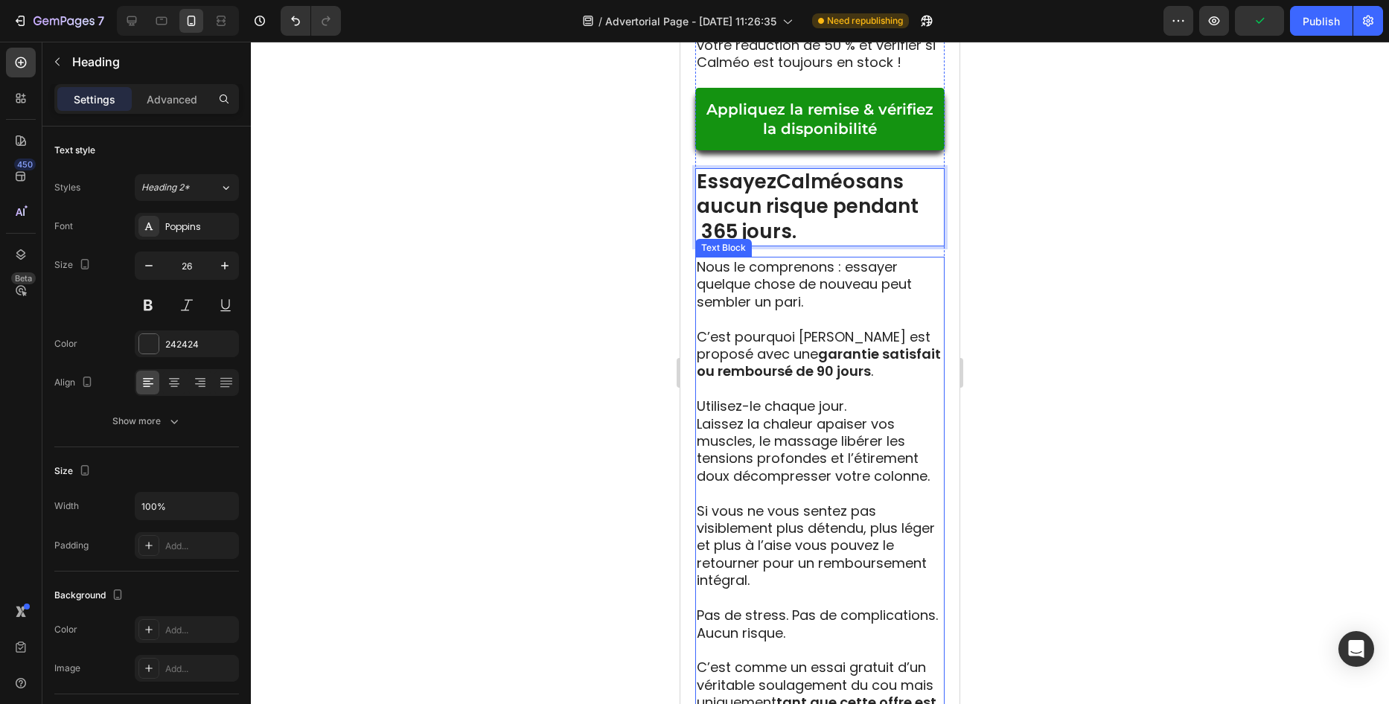
click at [873, 380] on strong "garantie satisfait ou remboursé de 90 jours" at bounding box center [819, 363] width 244 height 36
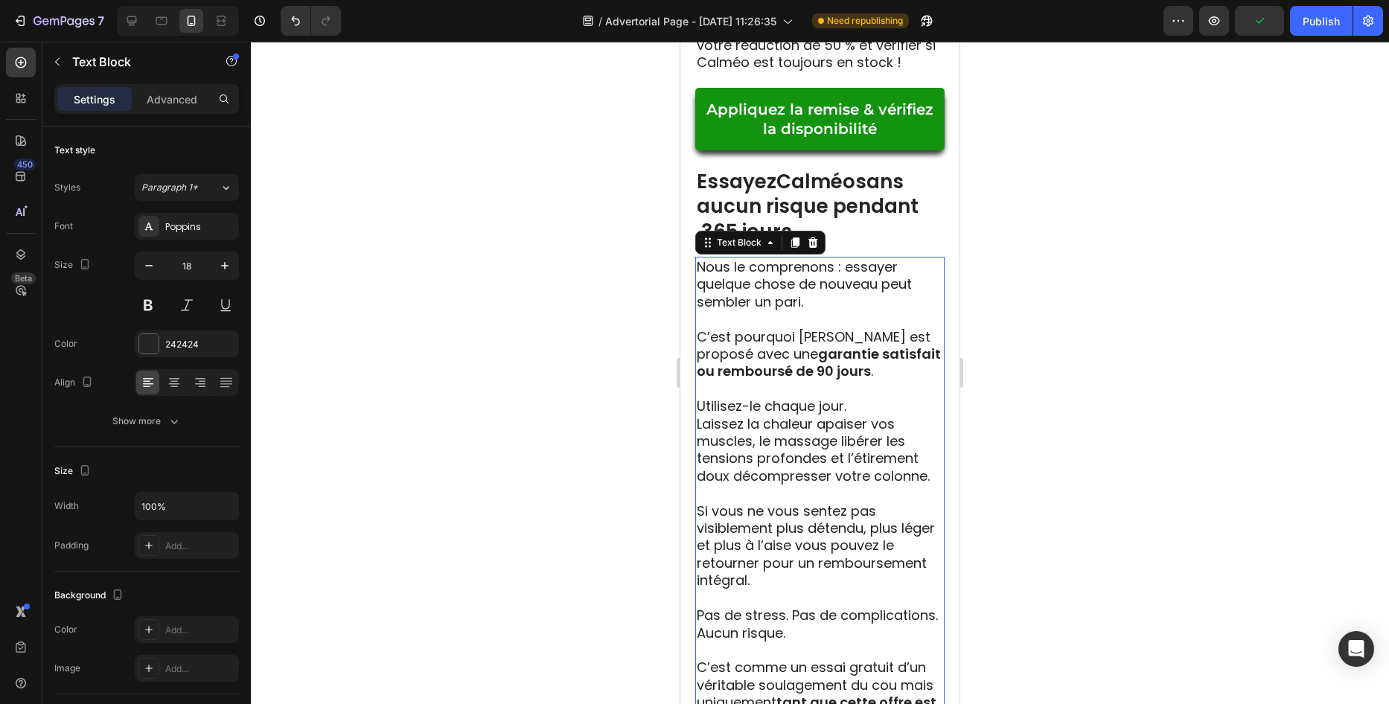
click at [887, 380] on strong "garantie satisfait ou remboursé de 90 jours" at bounding box center [819, 363] width 244 height 36
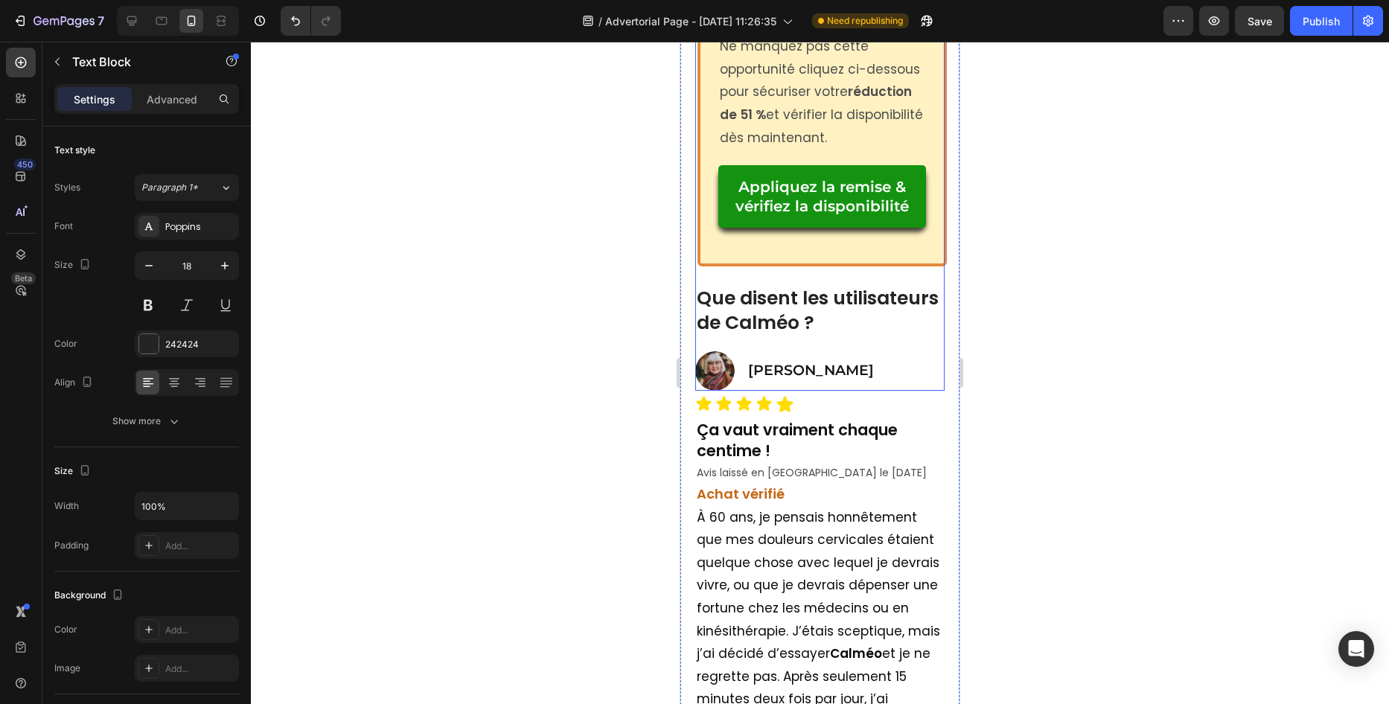
scroll to position [9466, 0]
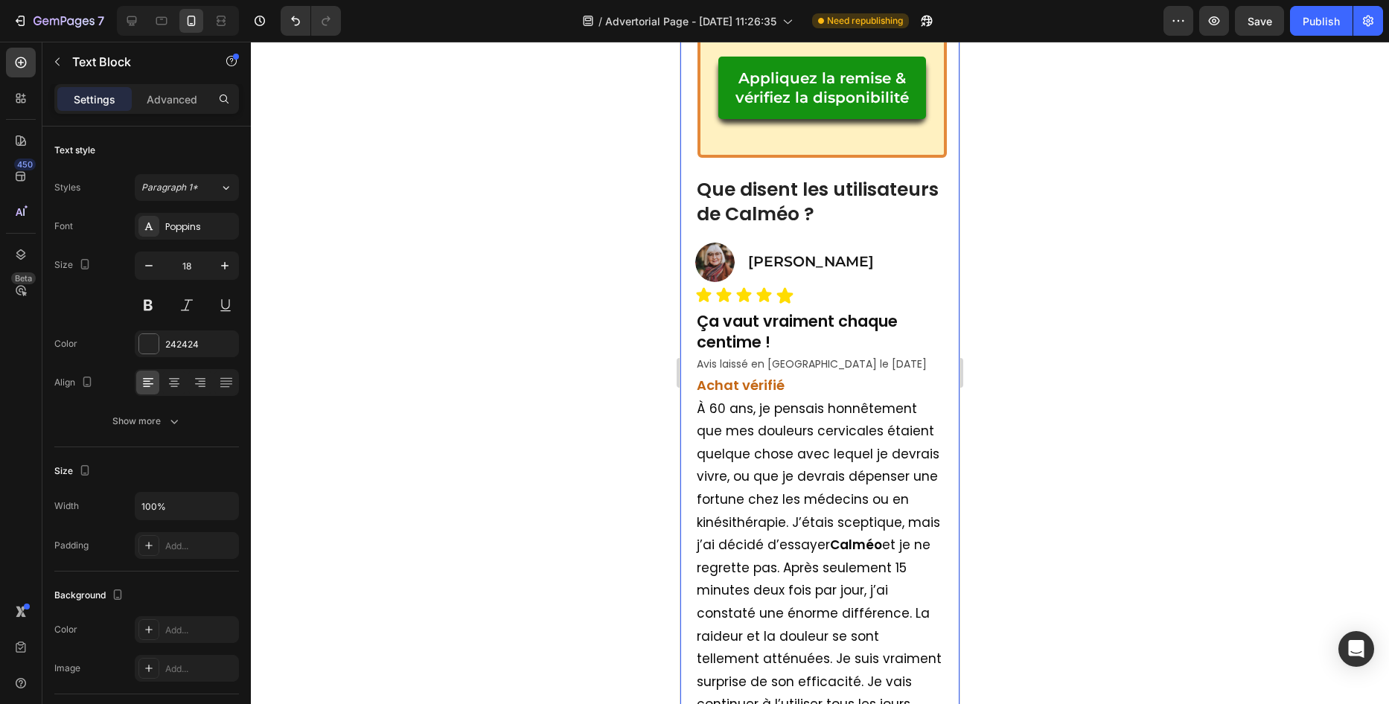
click at [1068, 406] on div at bounding box center [820, 373] width 1138 height 663
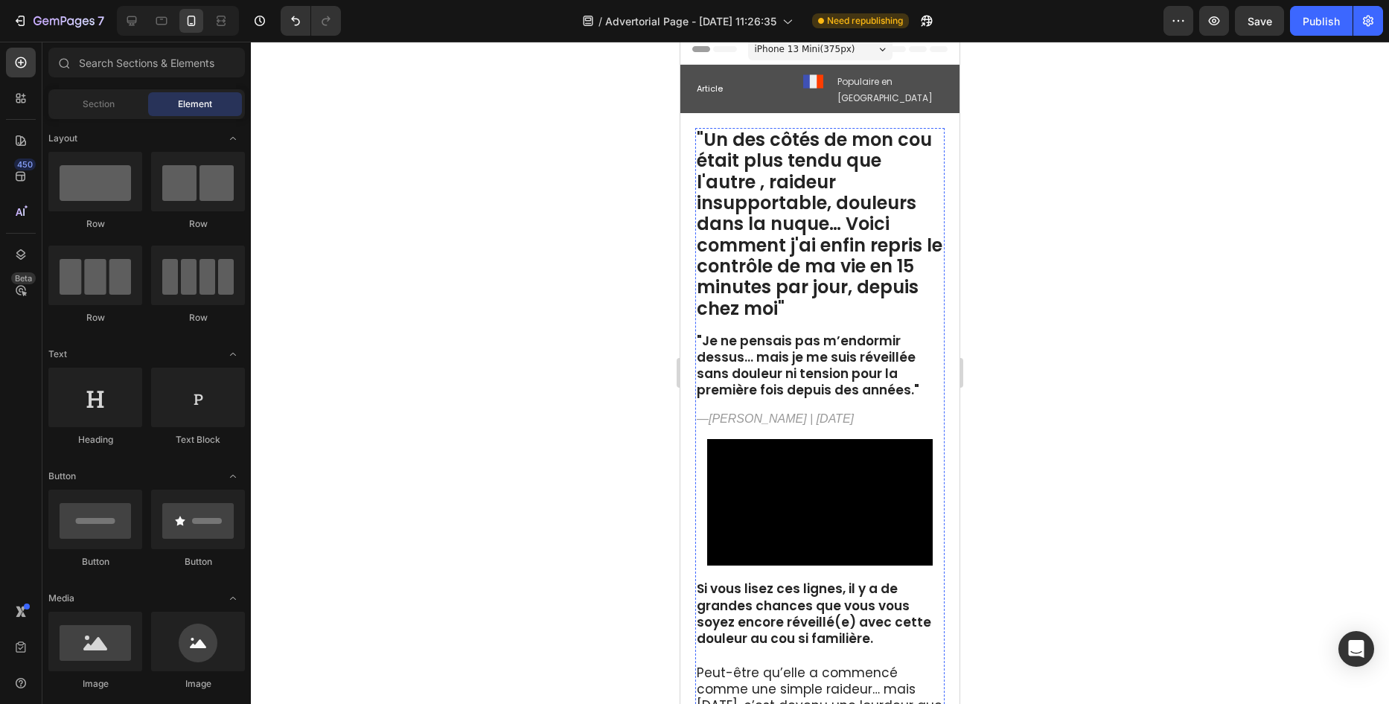
scroll to position [0, 0]
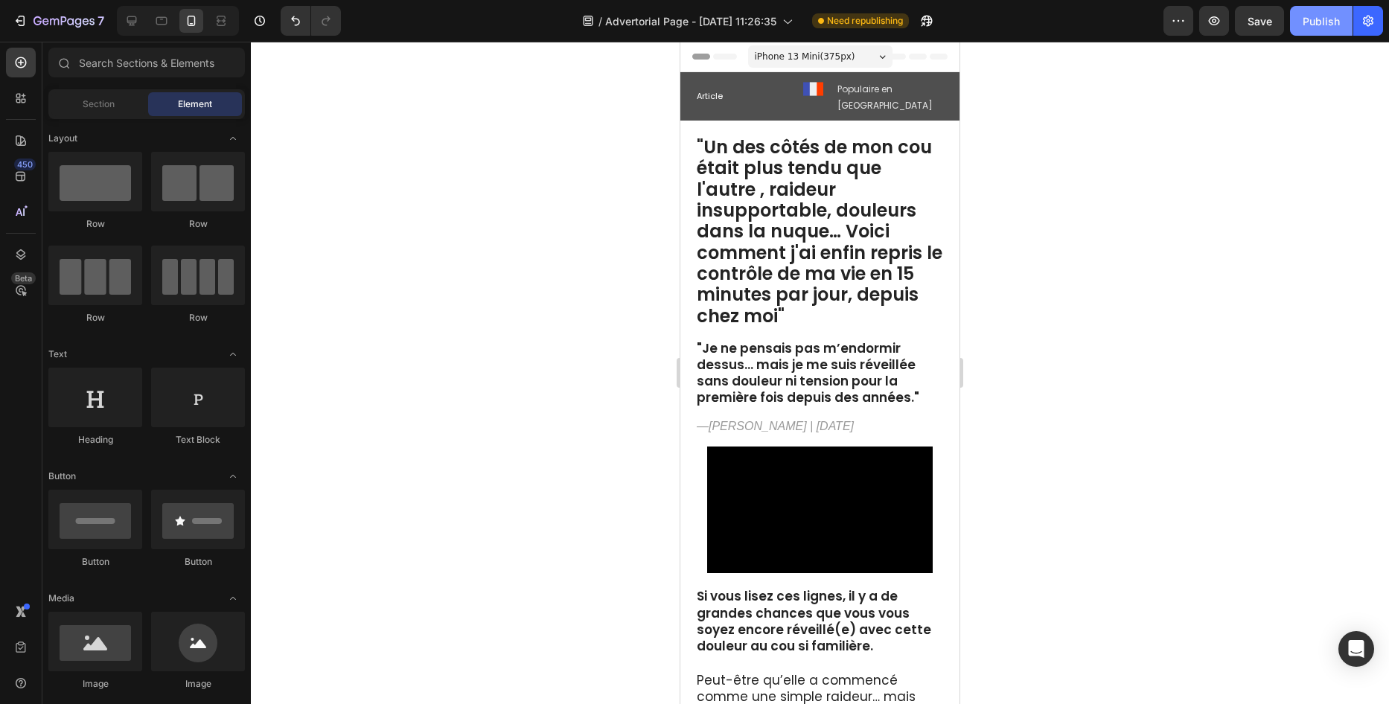
click at [1327, 28] on div "Publish" at bounding box center [1321, 21] width 37 height 16
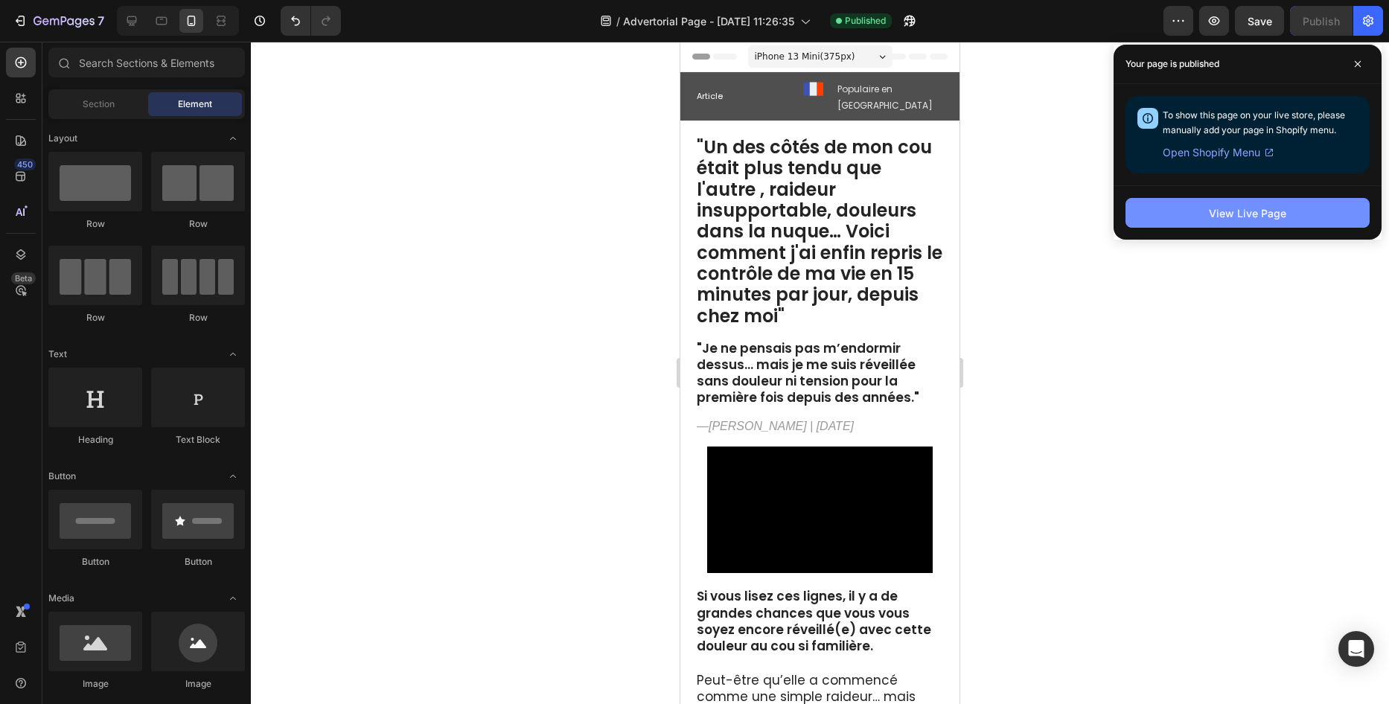
click at [1228, 215] on div "View Live Page" at bounding box center [1247, 213] width 77 height 16
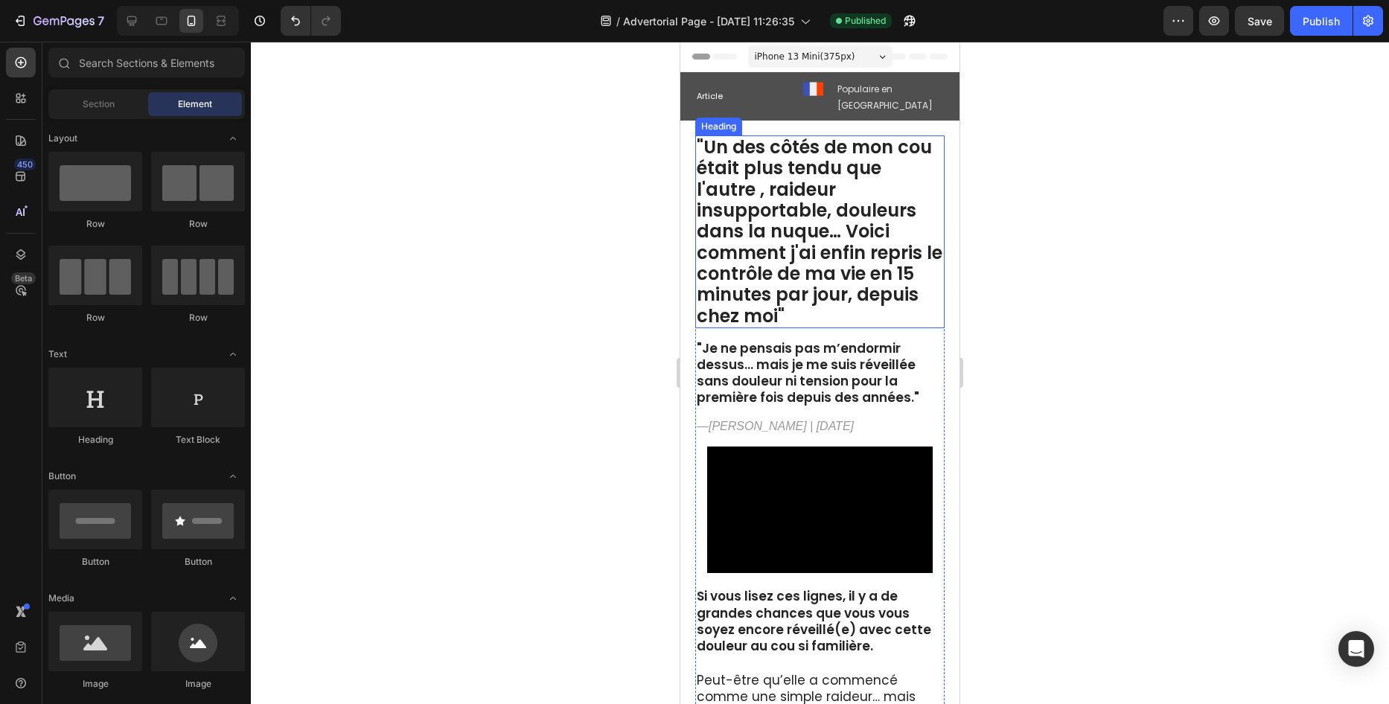
click at [826, 193] on strong ""Un des côtés de mon cou était plus tendu que l'autre , raideur insupportable, …" at bounding box center [820, 231] width 246 height 193
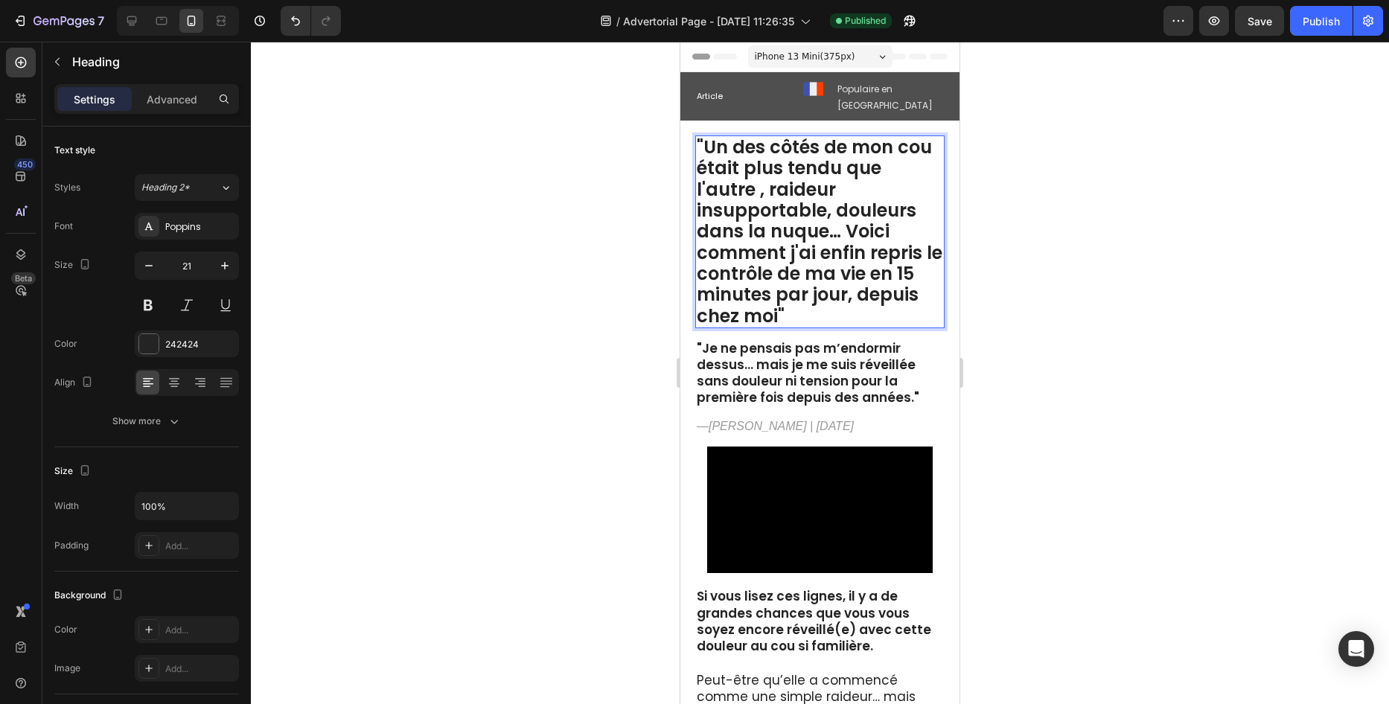
click at [823, 210] on strong ""Un des côtés de mon cou était plus tendu que l'autre , raideur insupportable, …" at bounding box center [820, 231] width 246 height 193
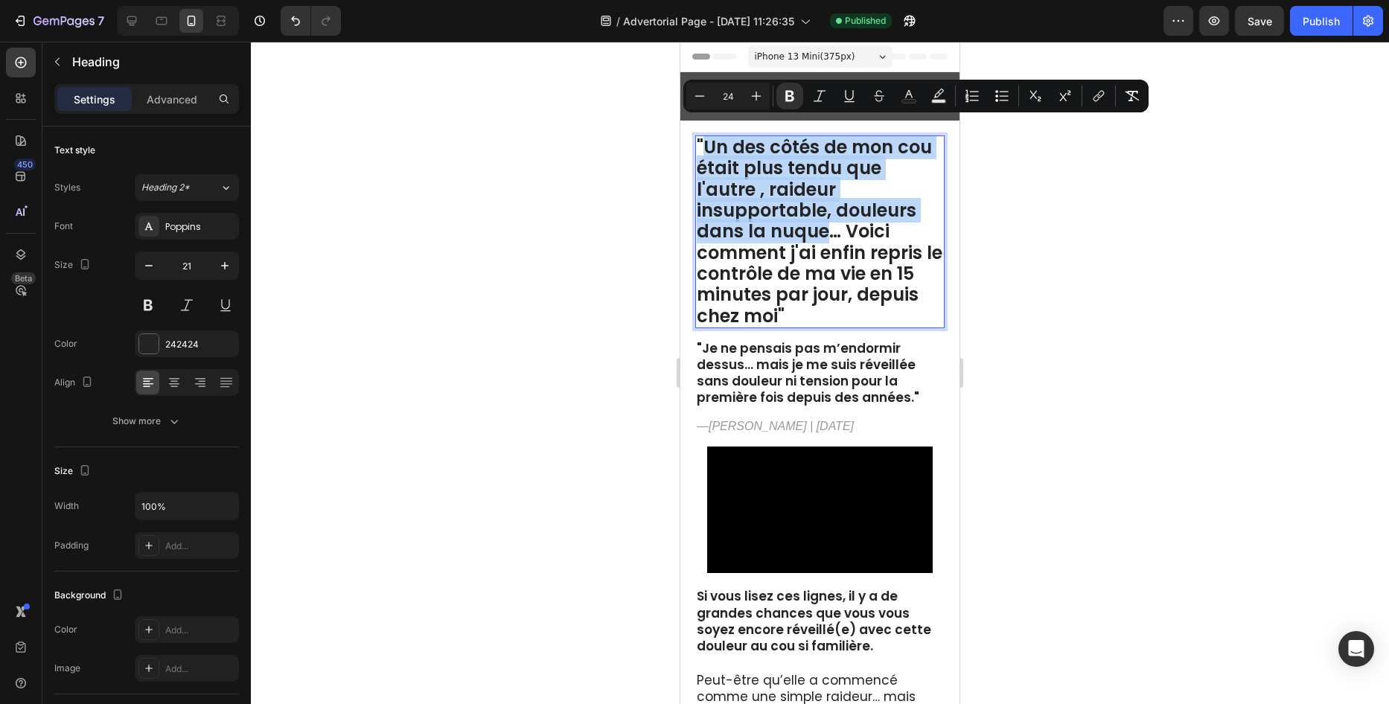
drag, startPoint x: 824, startPoint y: 217, endPoint x: 706, endPoint y: 135, distance: 143.3
click at [706, 135] on strong ""Un des côtés de mon cou était plus tendu que l'autre , raideur insupportable, …" at bounding box center [820, 231] width 246 height 193
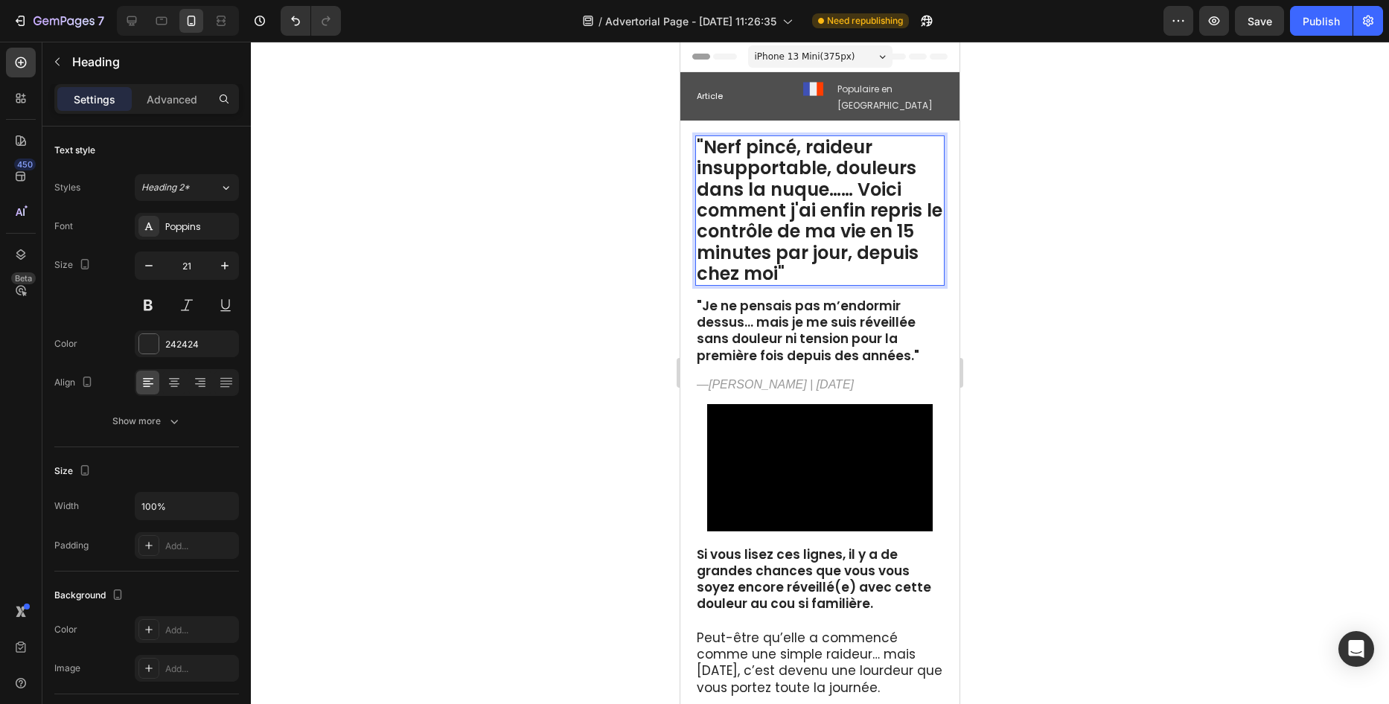
click at [568, 244] on div at bounding box center [820, 373] width 1138 height 663
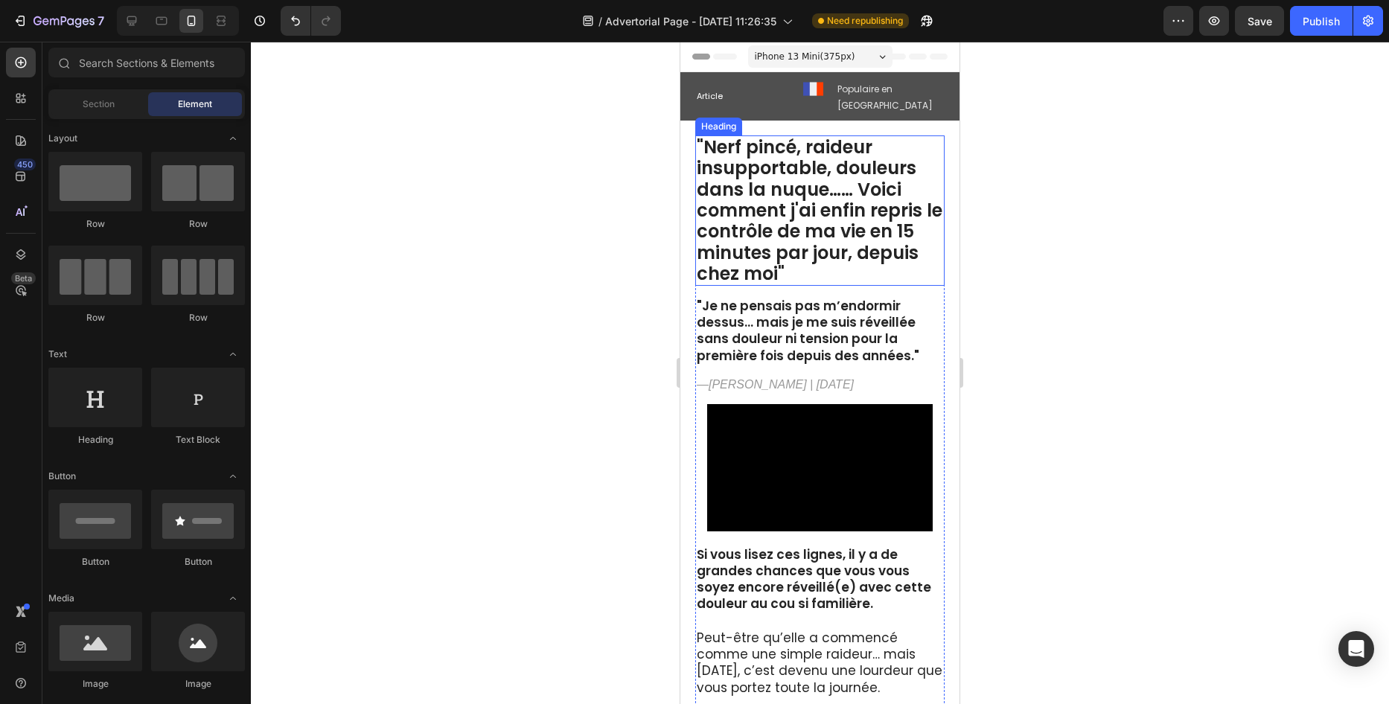
click at [823, 176] on strong ""Nerf pincé, raideur insupportable, douleurs dans la nuque…… Voici comment j'ai…" at bounding box center [820, 210] width 246 height 151
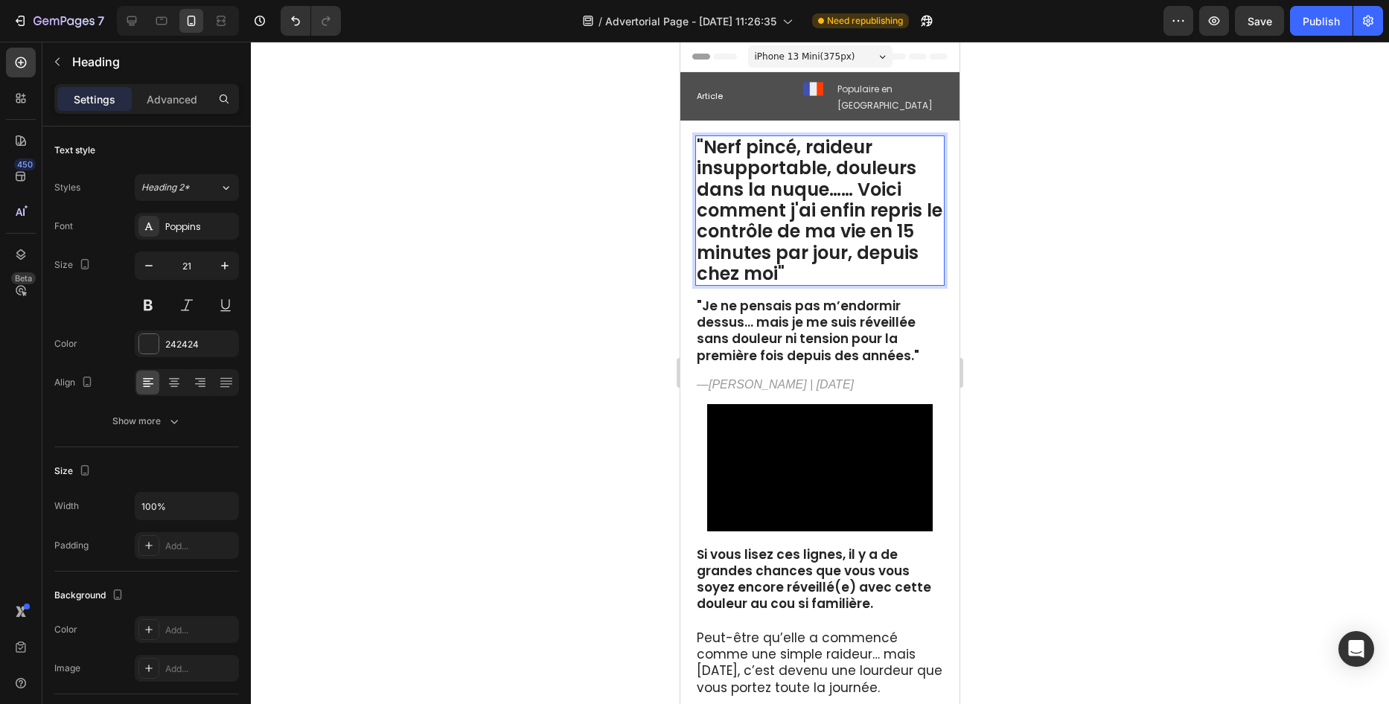
click at [824, 172] on strong ""Nerf pincé, raideur insupportable, douleurs dans la nuque…… Voici comment j'ai…" at bounding box center [820, 210] width 246 height 151
click at [592, 154] on div at bounding box center [820, 373] width 1138 height 663
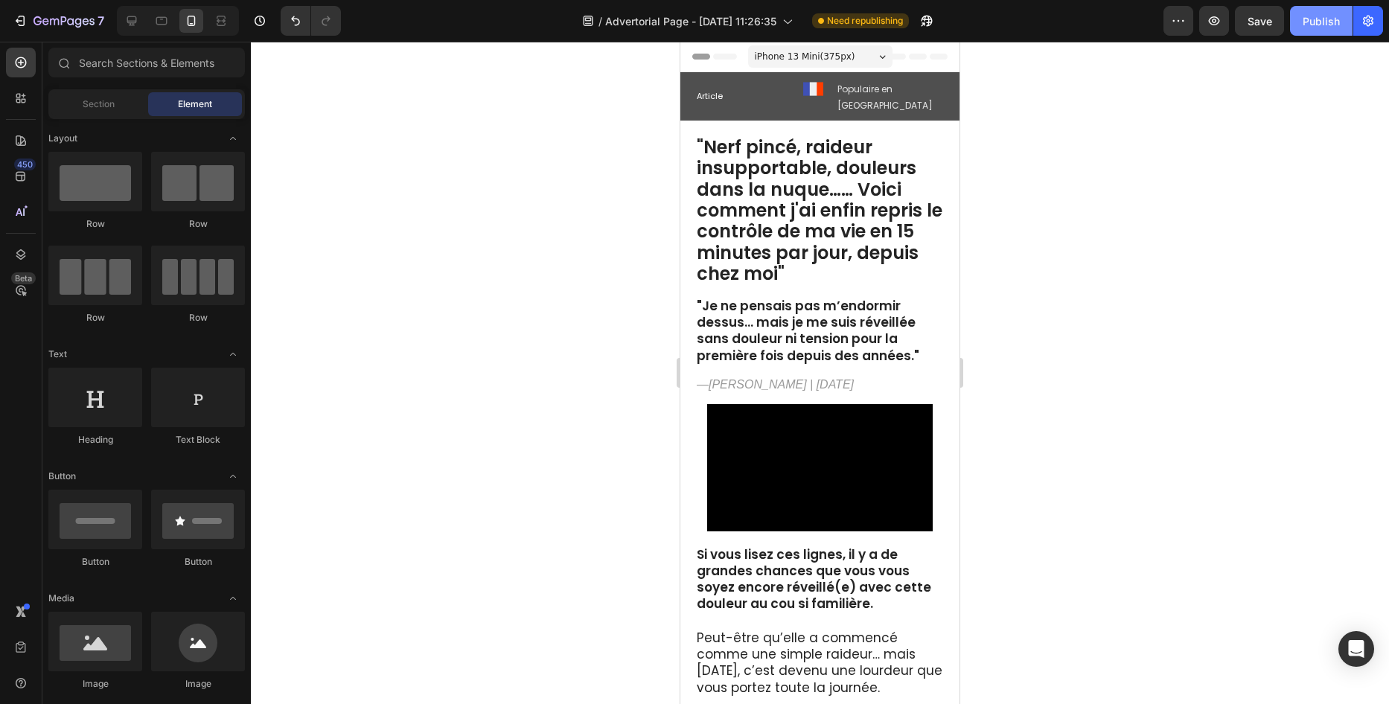
click at [1315, 31] on button "Publish" at bounding box center [1321, 21] width 63 height 30
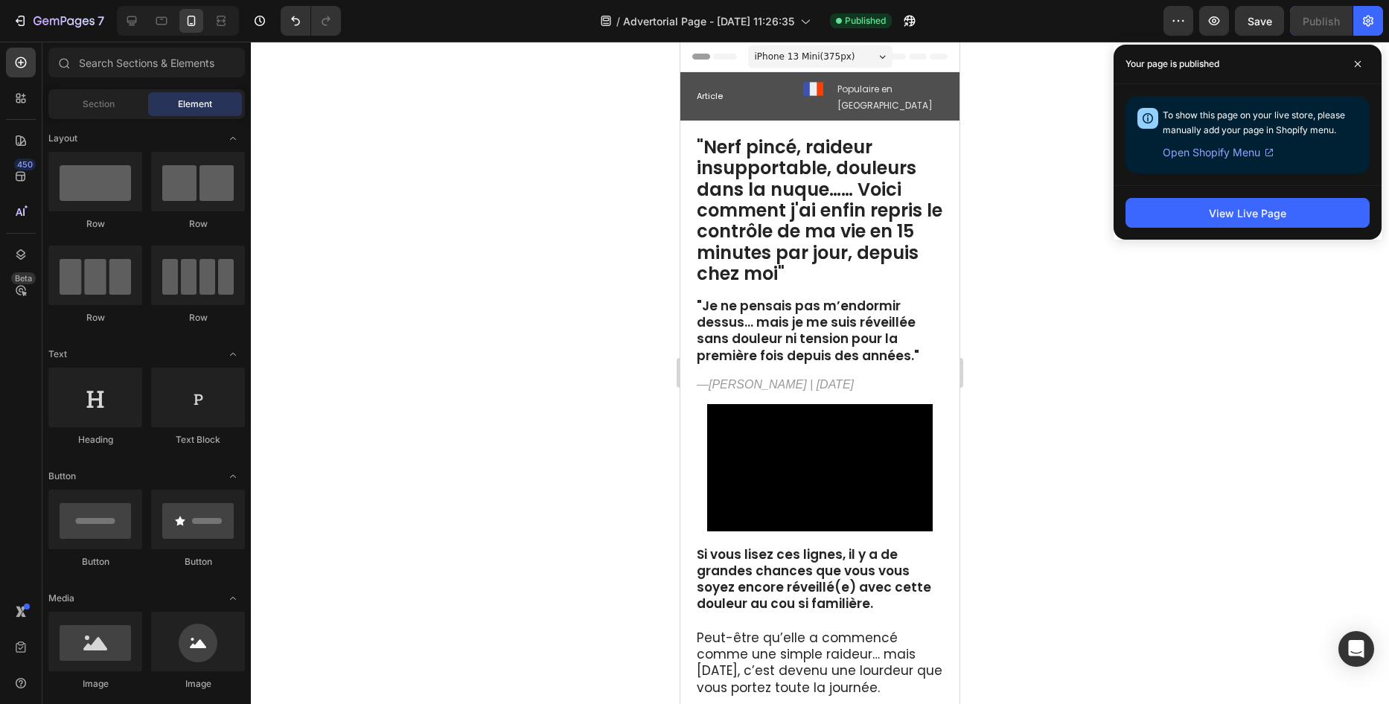
click at [476, 258] on div at bounding box center [820, 373] width 1138 height 663
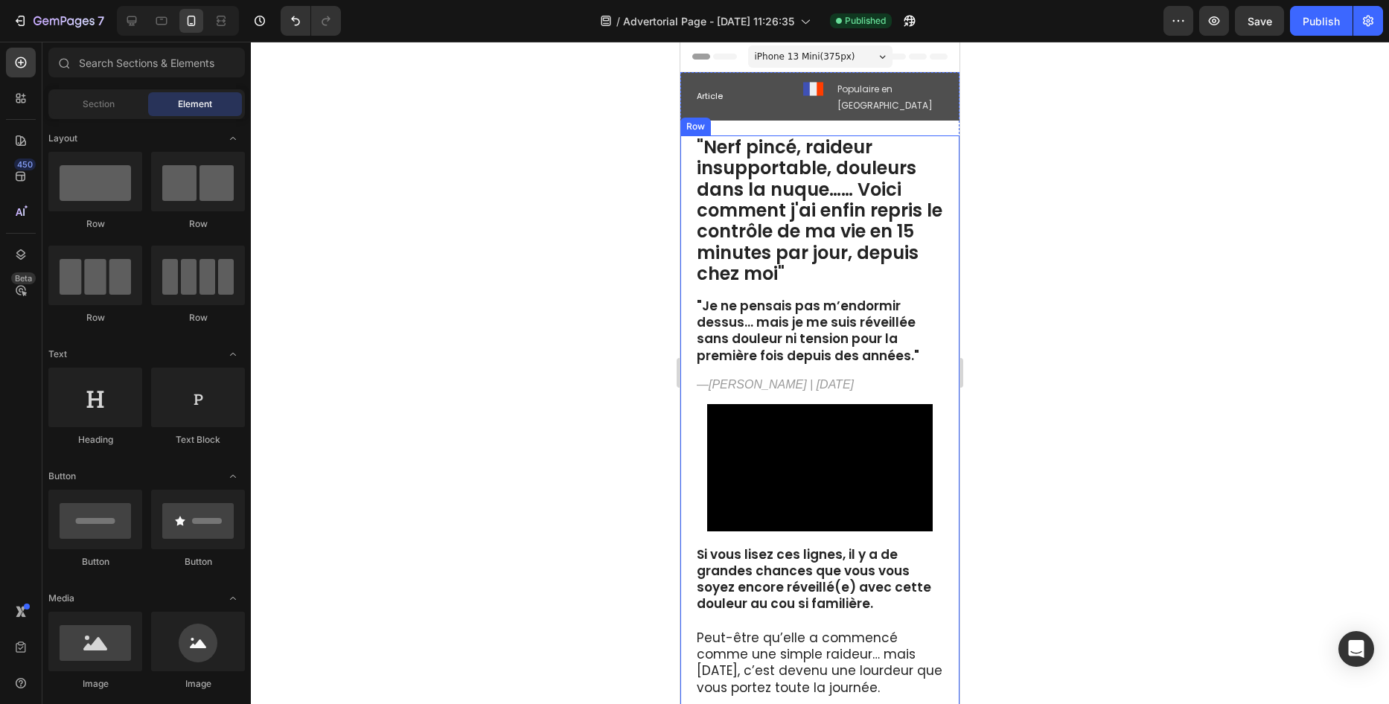
click at [564, 299] on div at bounding box center [820, 373] width 1138 height 663
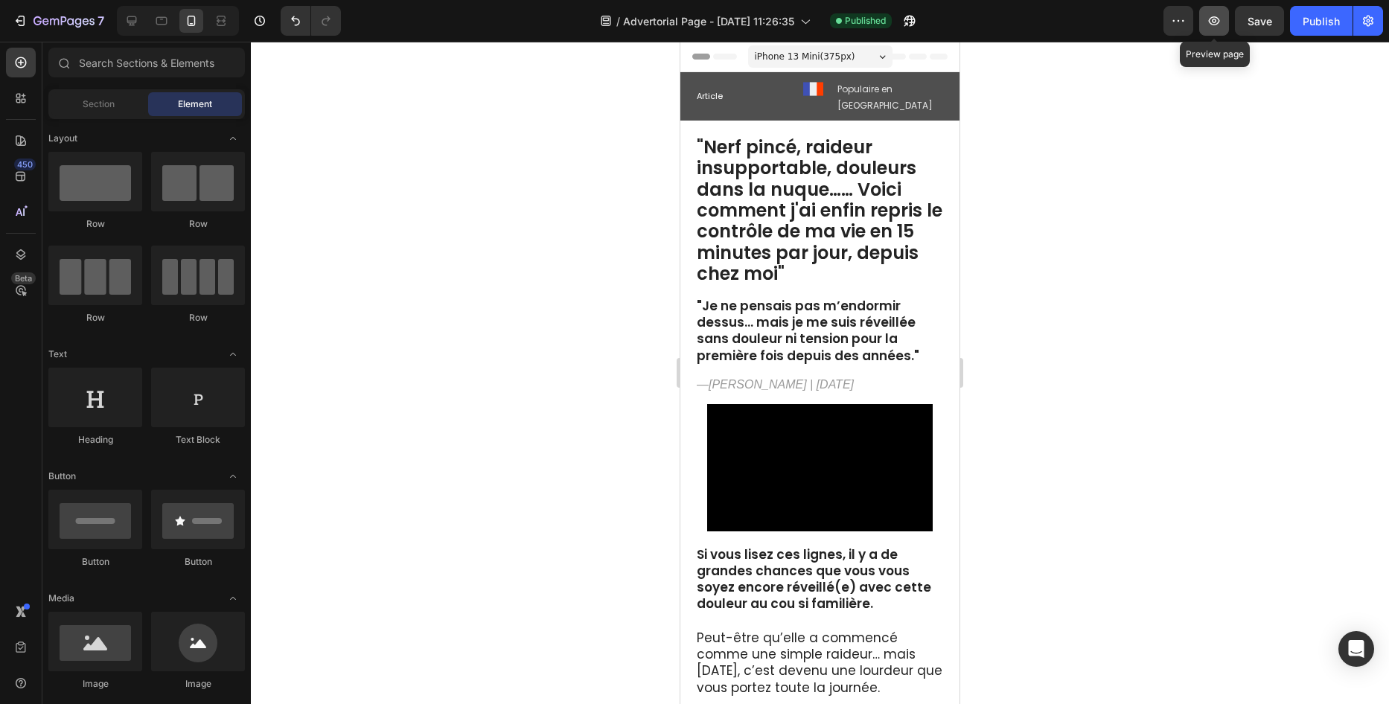
click at [1219, 28] on button "button" at bounding box center [1214, 21] width 30 height 30
